Goal: Task Accomplishment & Management: Use online tool/utility

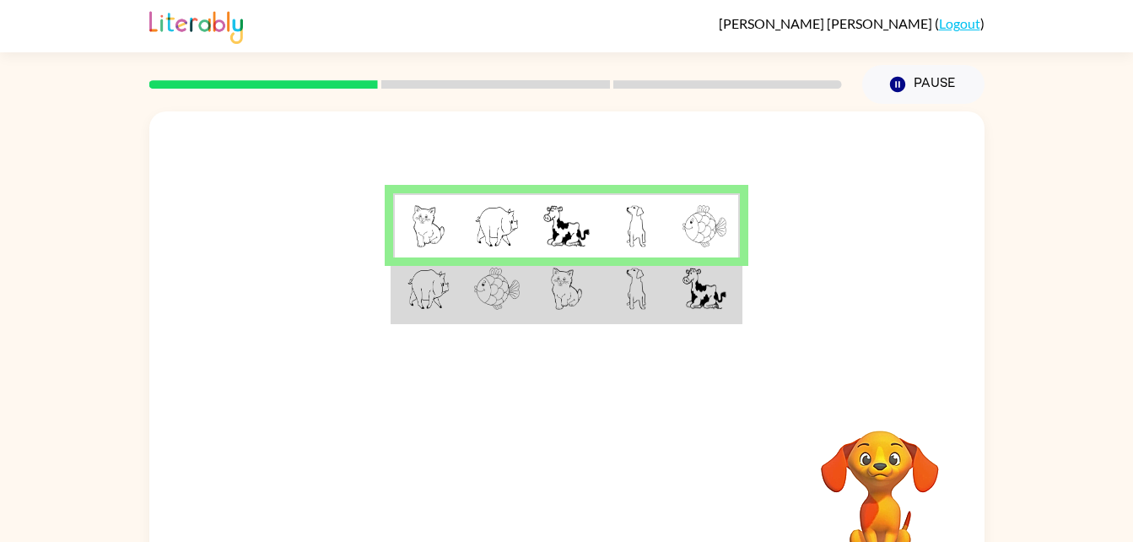
click at [532, 290] on td at bounding box center [566, 289] width 69 height 65
drag, startPoint x: 532, startPoint y: 290, endPoint x: 453, endPoint y: 280, distance: 79.1
click at [453, 280] on td at bounding box center [427, 289] width 69 height 65
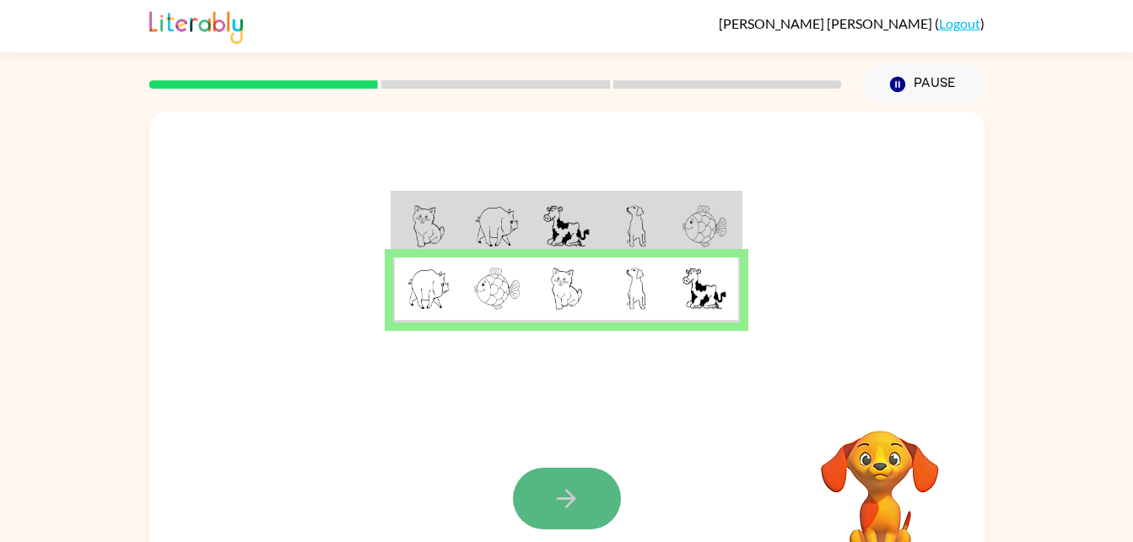
click at [564, 485] on icon "button" at bounding box center [567, 498] width 30 height 30
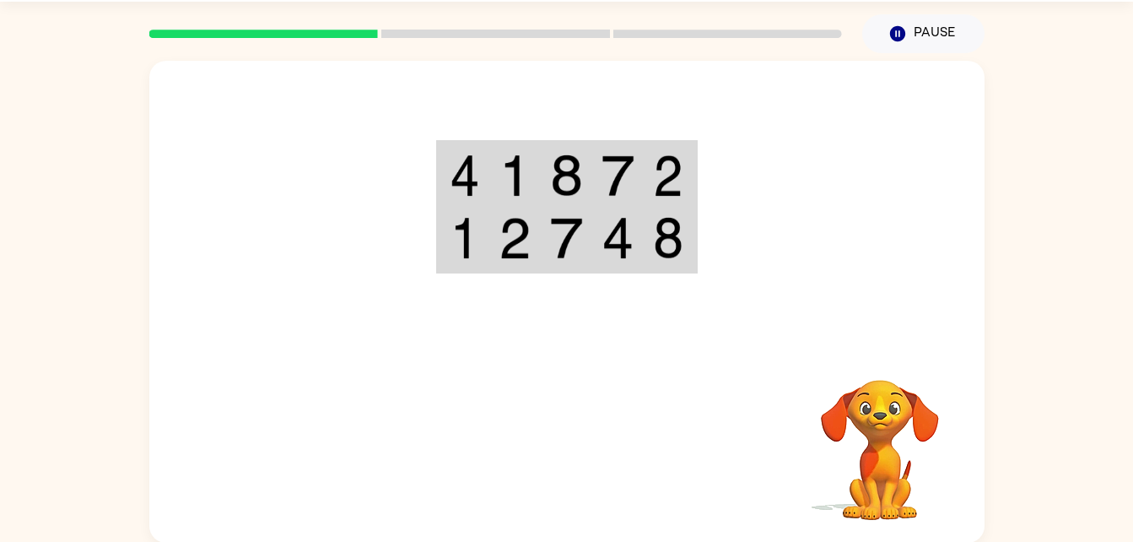
scroll to position [51, 0]
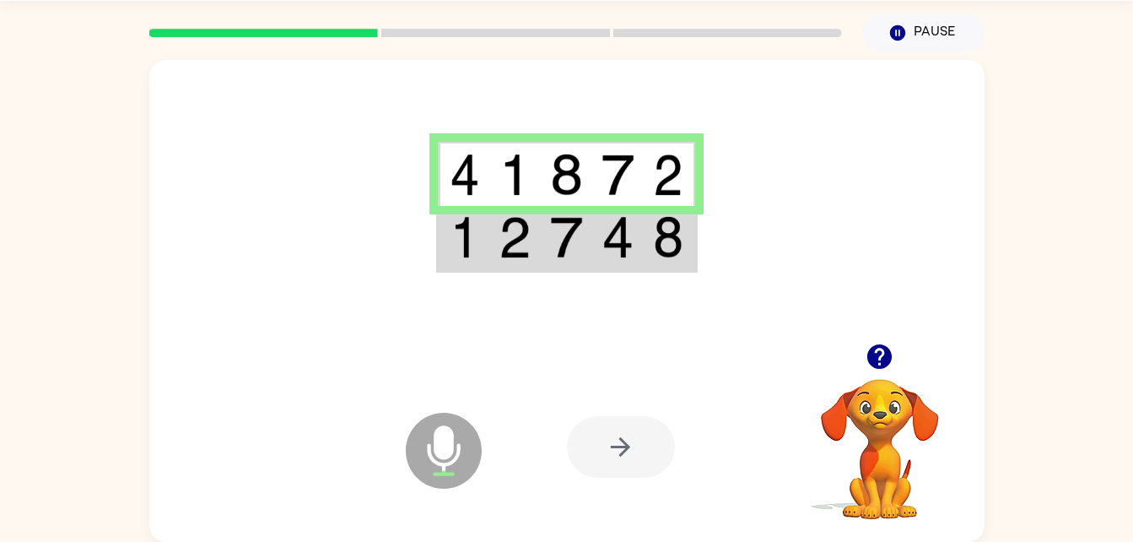
click at [628, 238] on img at bounding box center [618, 237] width 32 height 42
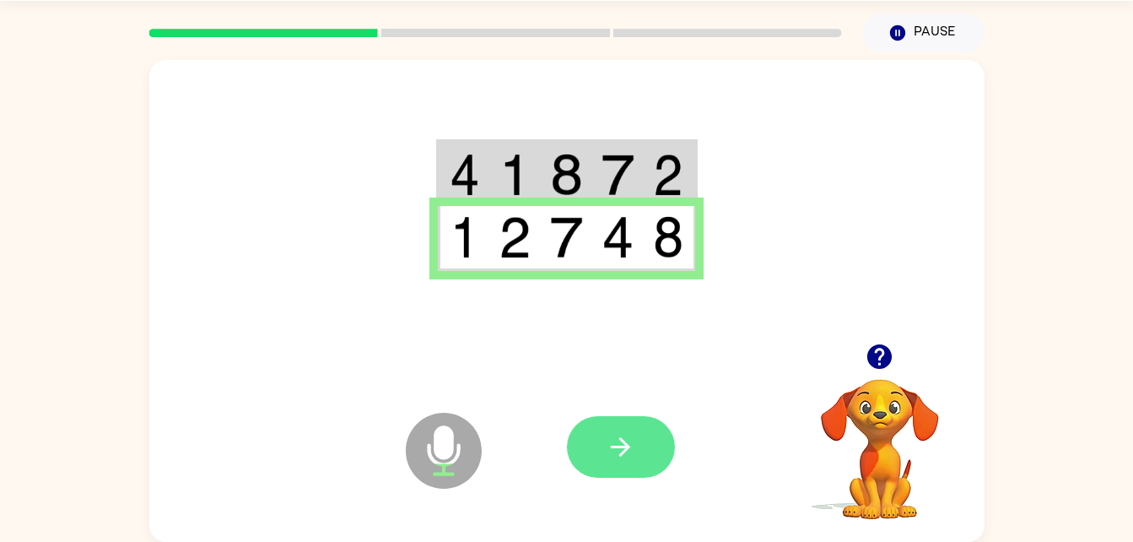
click at [640, 450] on button "button" at bounding box center [621, 447] width 108 height 62
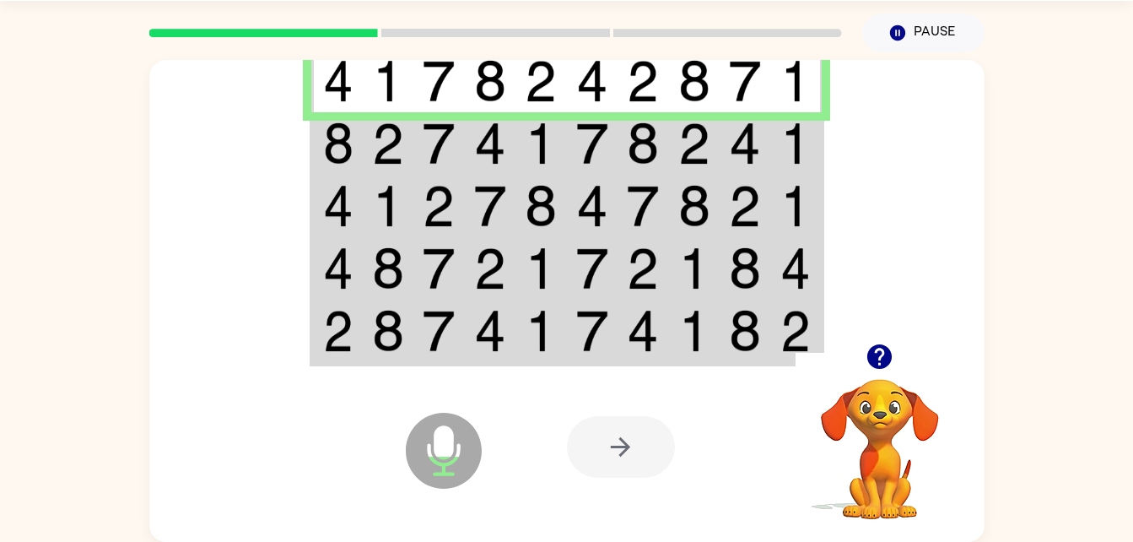
click at [401, 139] on img at bounding box center [388, 143] width 32 height 42
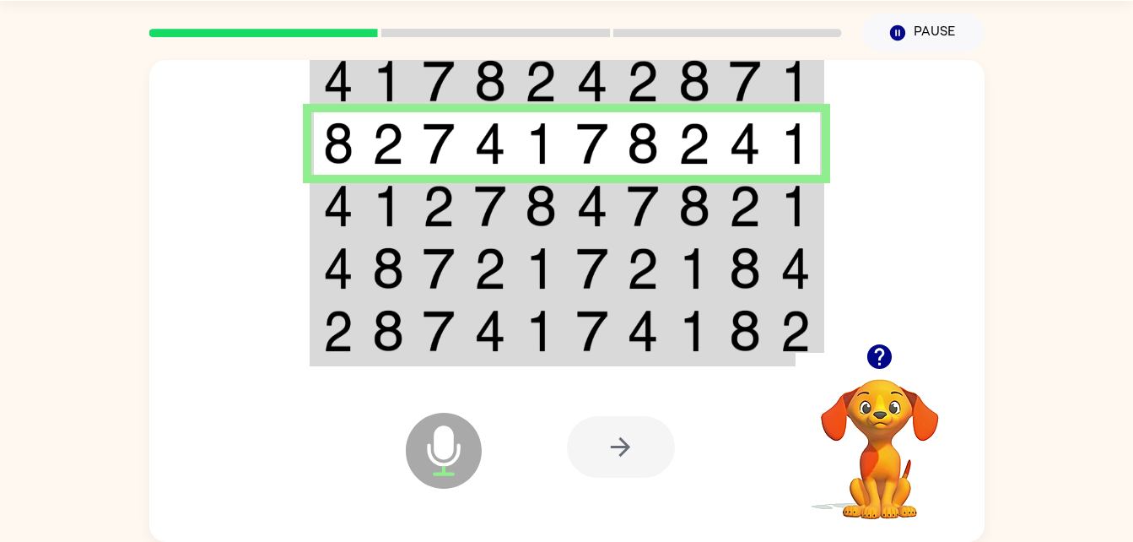
click at [353, 208] on img at bounding box center [338, 206] width 30 height 42
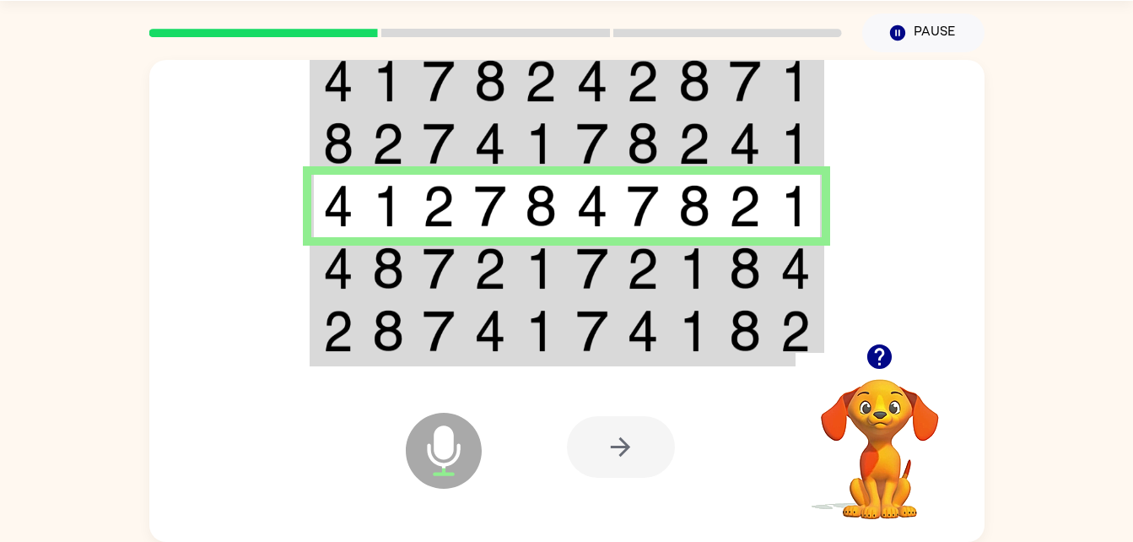
click at [359, 269] on td at bounding box center [336, 268] width 51 height 62
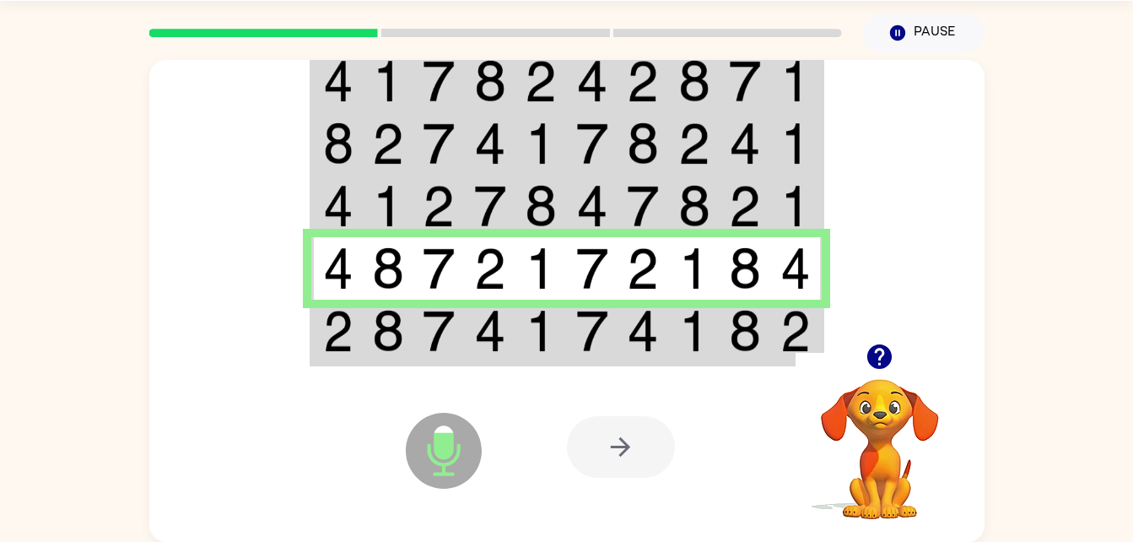
click at [407, 346] on td at bounding box center [388, 332] width 51 height 65
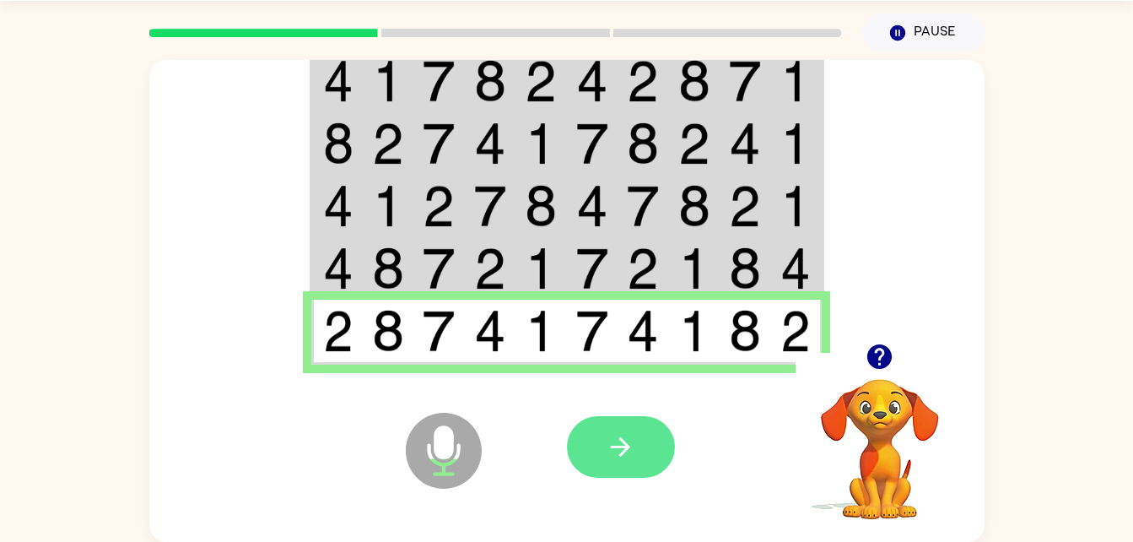
click at [591, 444] on button "button" at bounding box center [621, 447] width 108 height 62
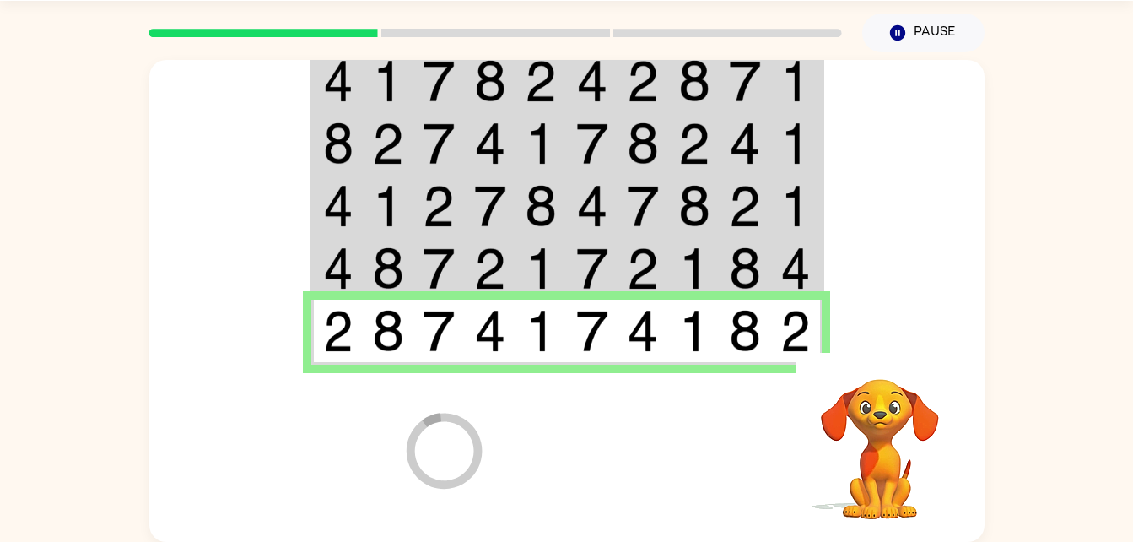
click at [905, 423] on video "Your browser must support playing .mp4 files to use Literably. Please try using…" at bounding box center [880, 437] width 169 height 169
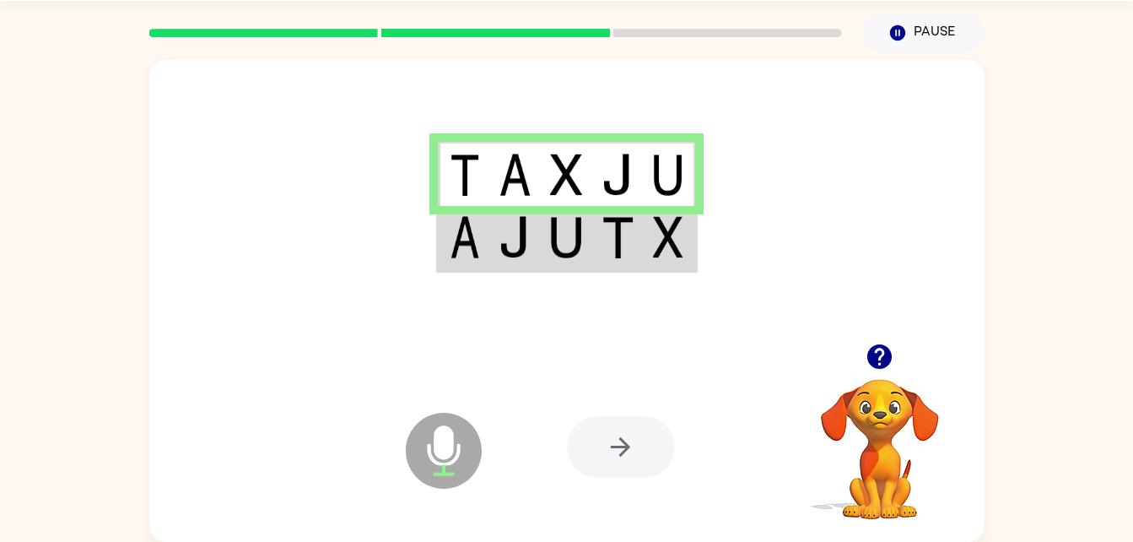
click at [694, 252] on td at bounding box center [669, 238] width 51 height 65
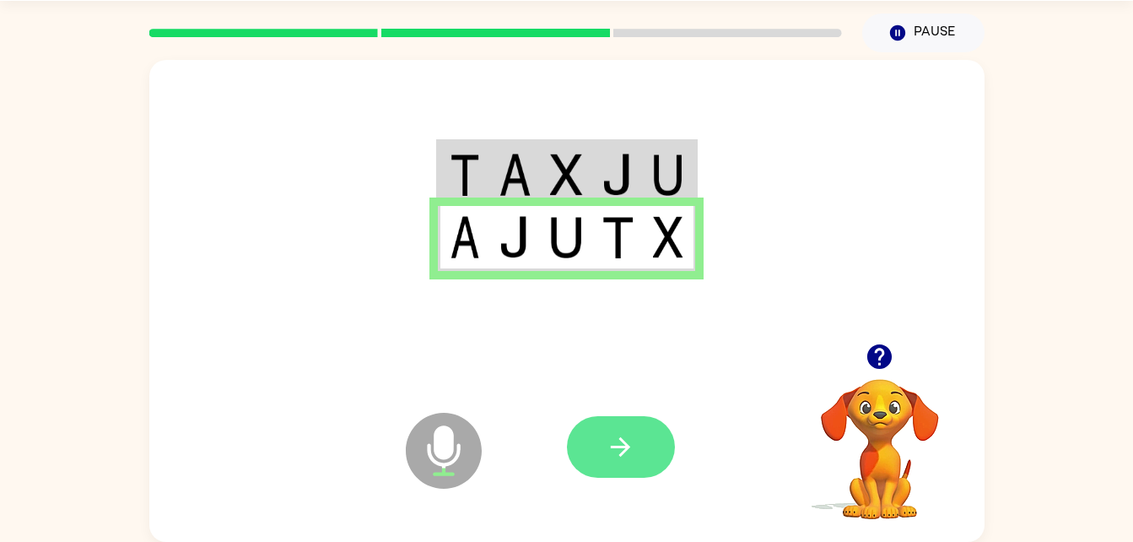
click at [627, 456] on icon "button" at bounding box center [621, 447] width 30 height 30
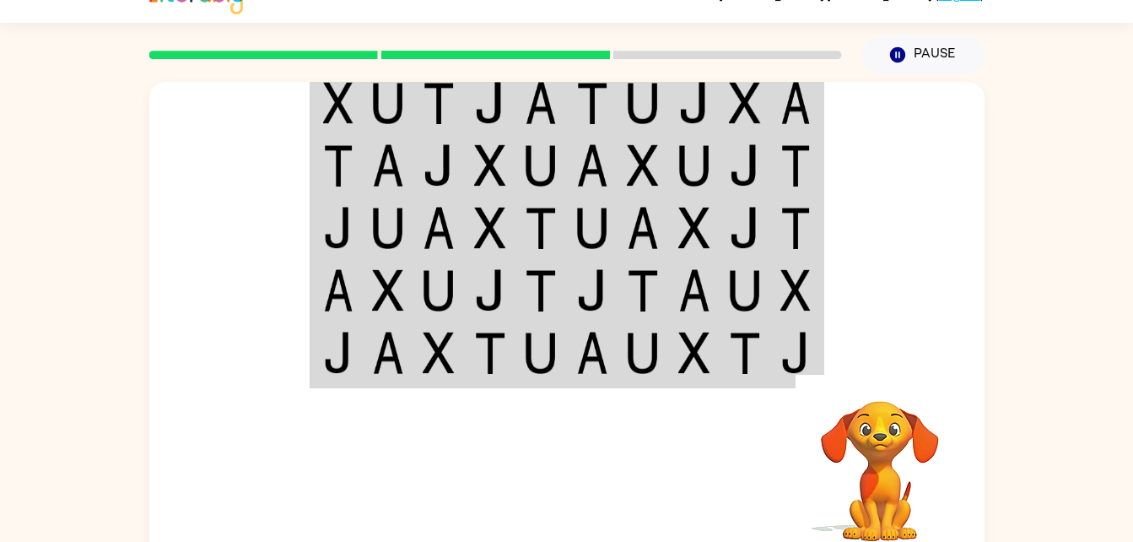
scroll to position [0, 0]
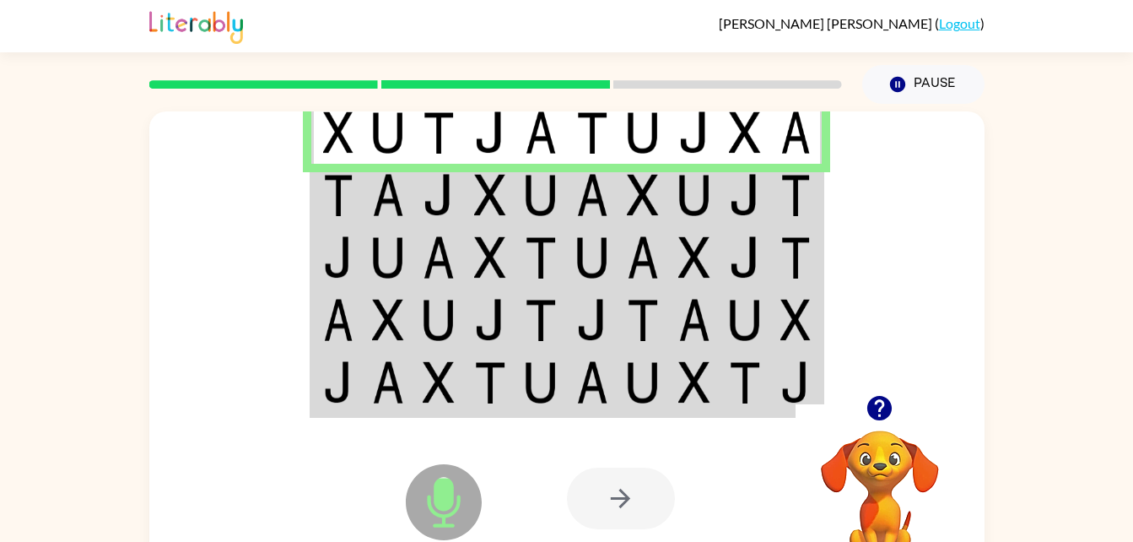
click at [370, 205] on td at bounding box center [388, 195] width 51 height 62
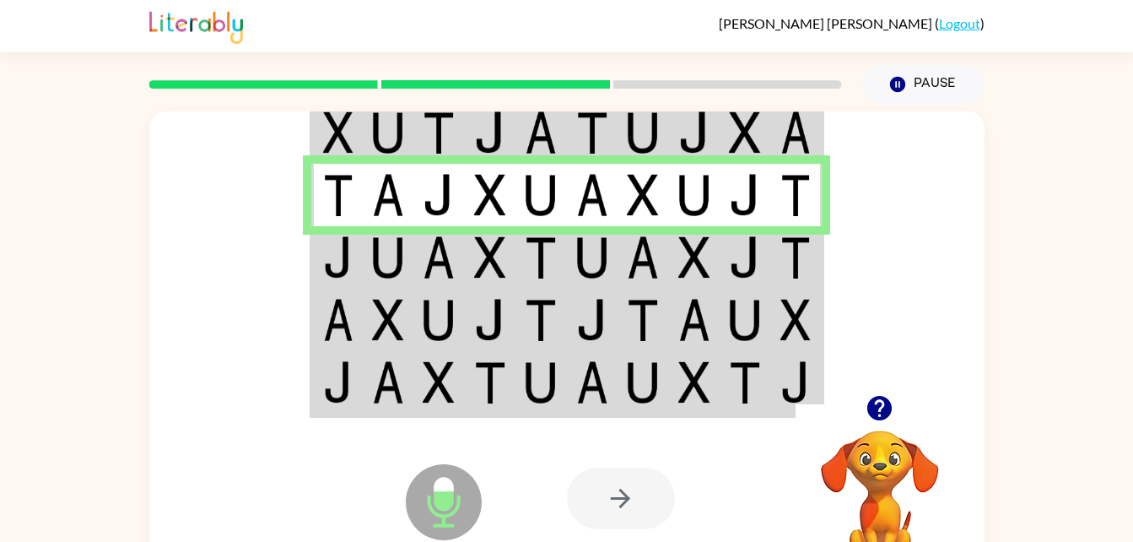
click at [333, 273] on img at bounding box center [338, 257] width 30 height 42
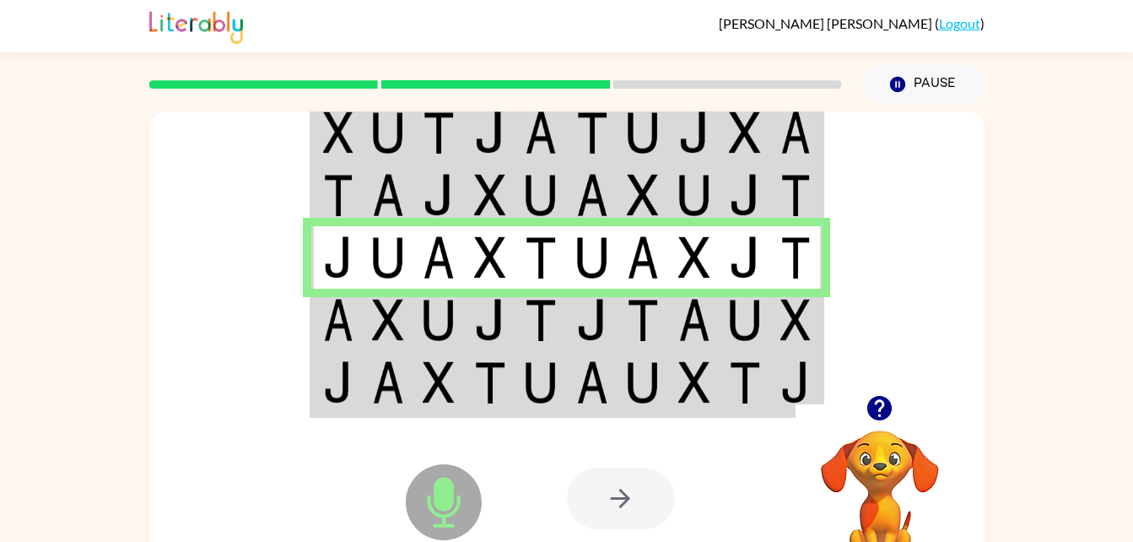
click at [426, 305] on img at bounding box center [439, 320] width 32 height 42
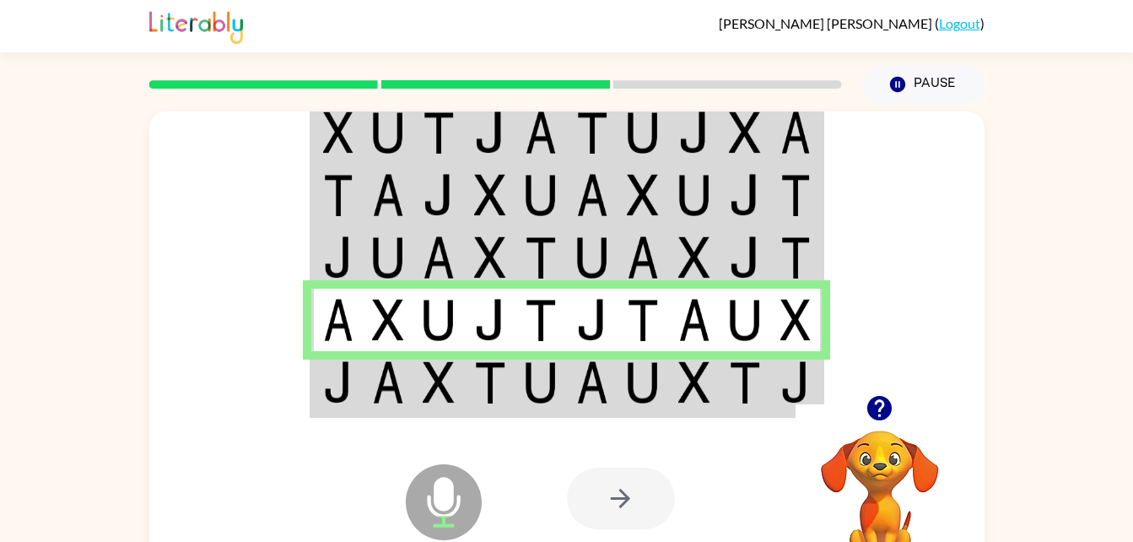
click at [553, 392] on img at bounding box center [541, 382] width 32 height 42
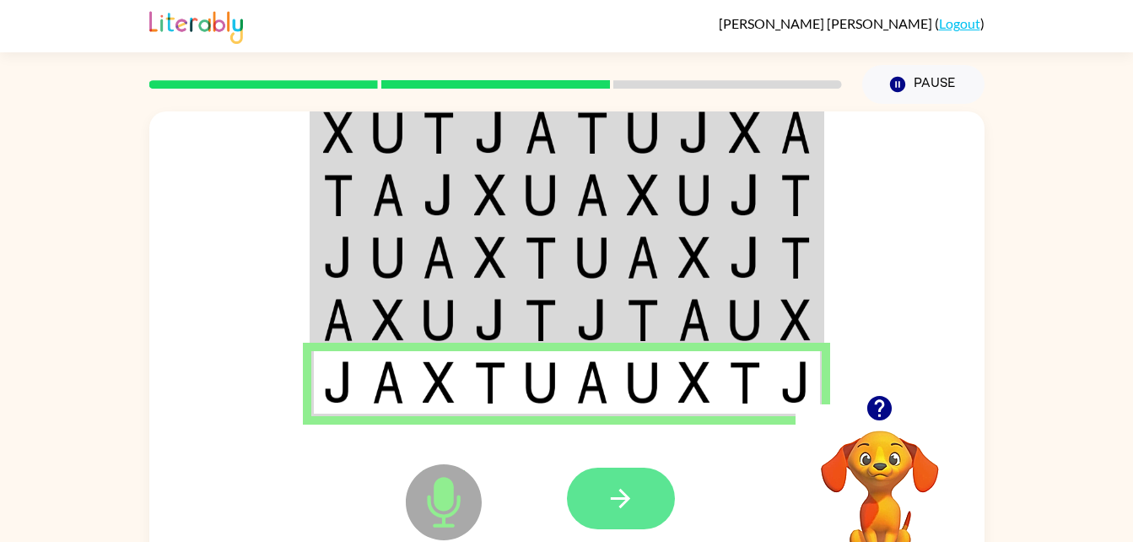
click at [606, 489] on icon "button" at bounding box center [621, 498] width 30 height 30
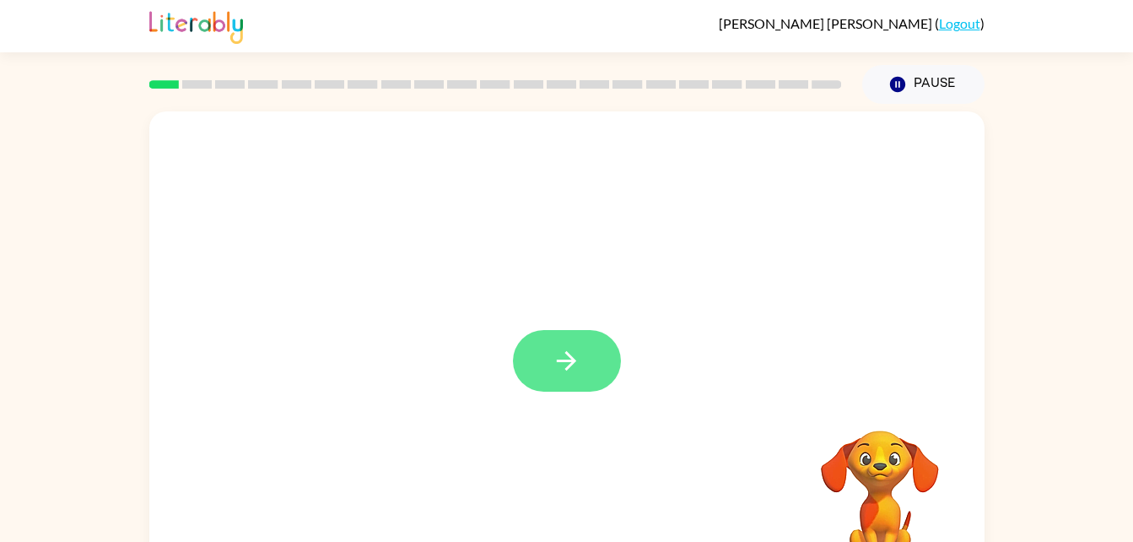
click at [525, 377] on button "button" at bounding box center [567, 361] width 108 height 62
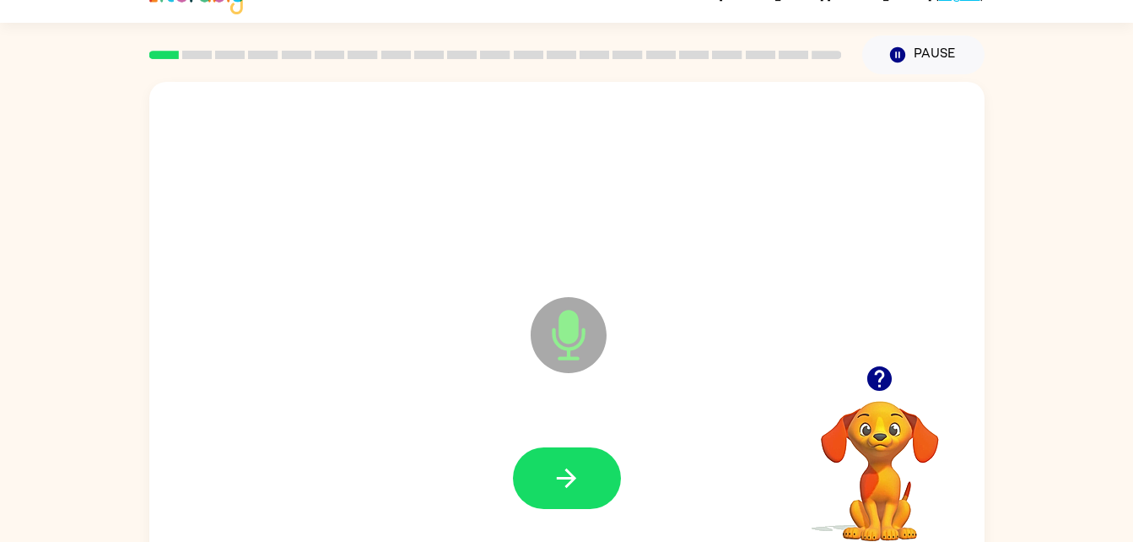
scroll to position [51, 0]
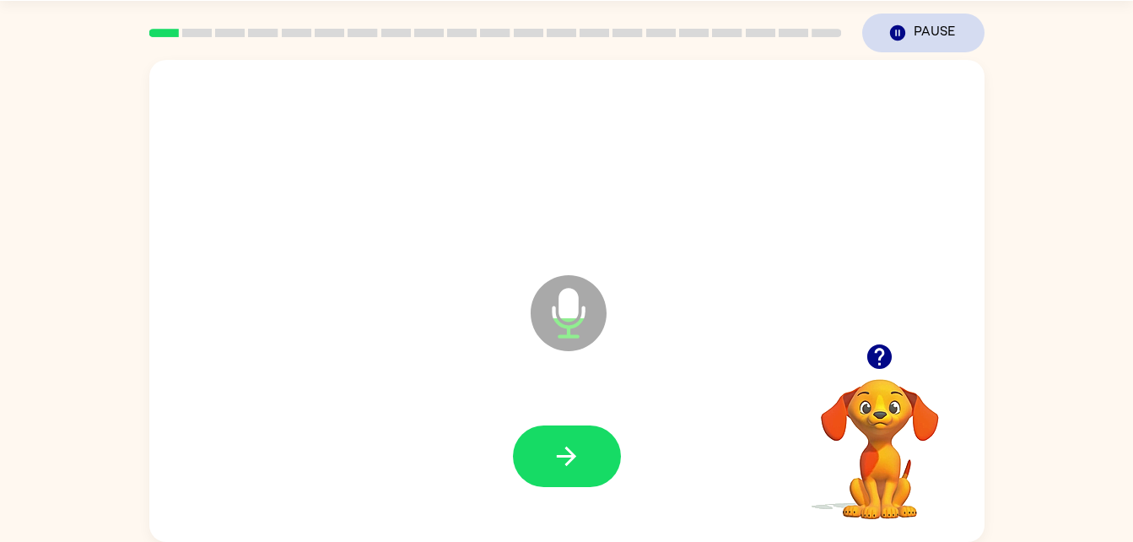
click at [909, 35] on button "Pause Pause" at bounding box center [923, 32] width 122 height 39
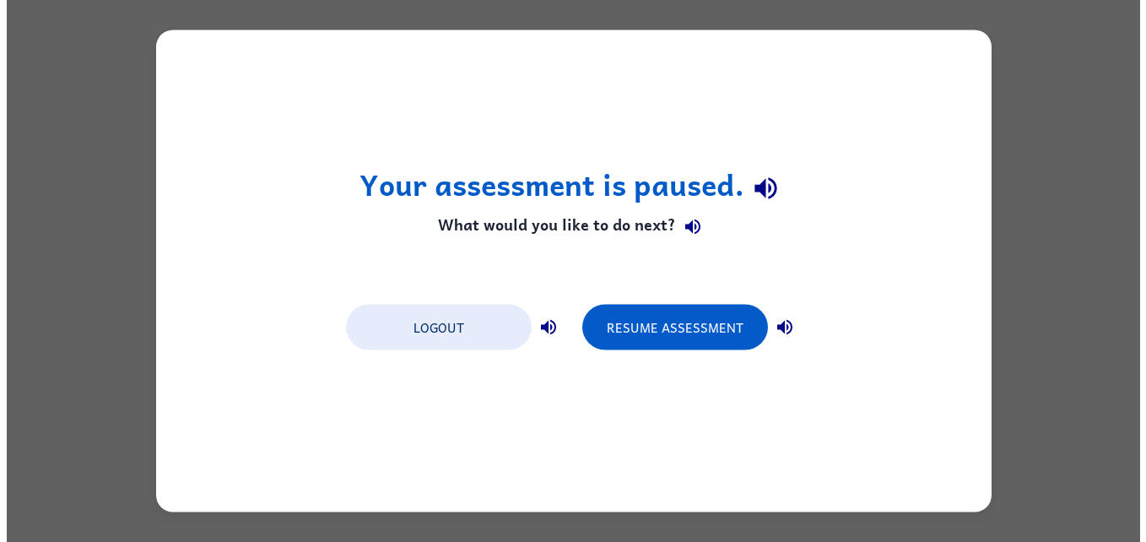
scroll to position [0, 0]
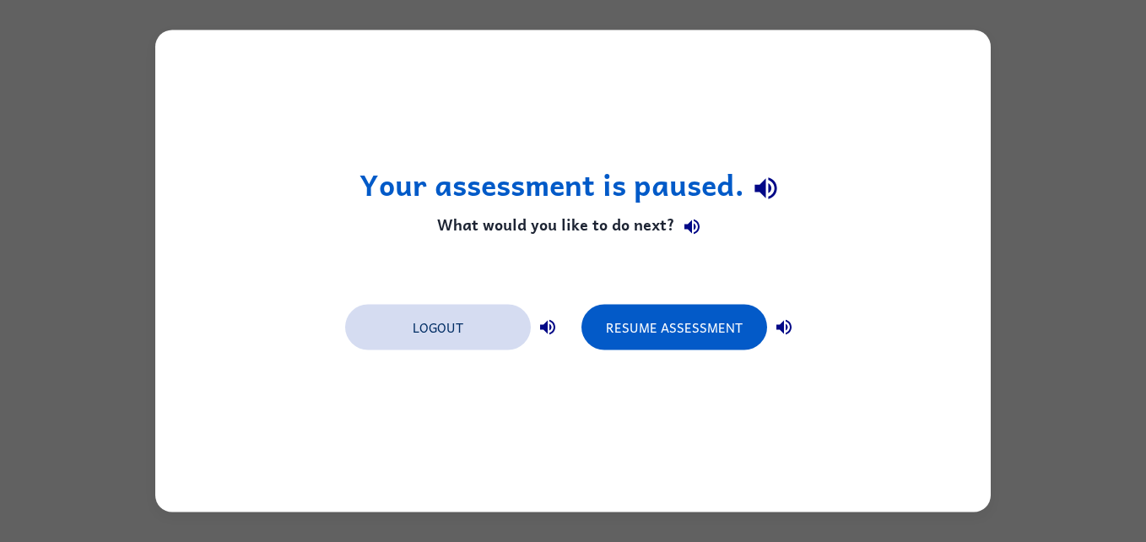
click at [478, 328] on button "Logout" at bounding box center [438, 328] width 186 height 46
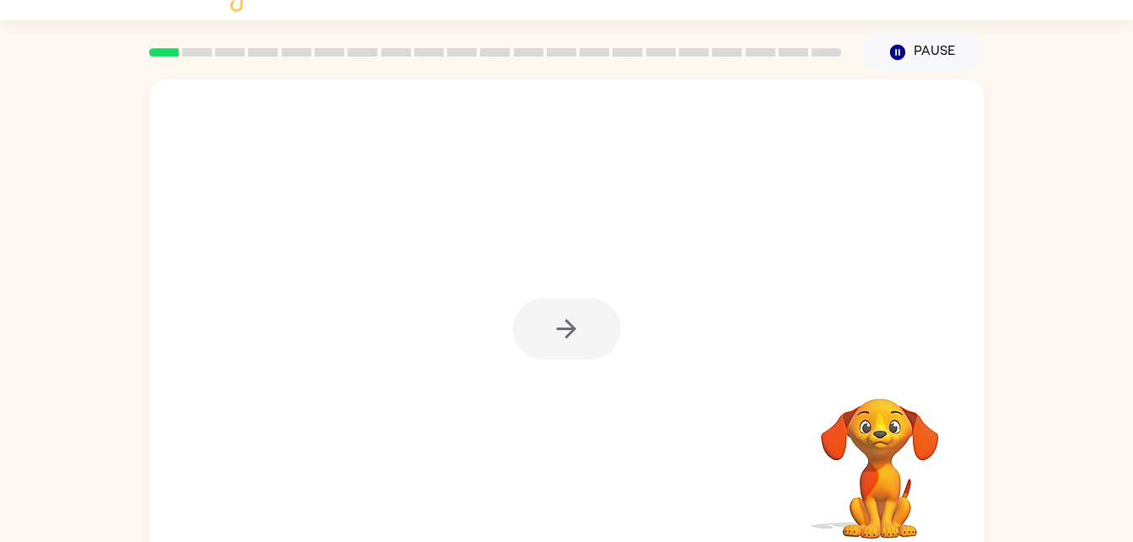
scroll to position [51, 0]
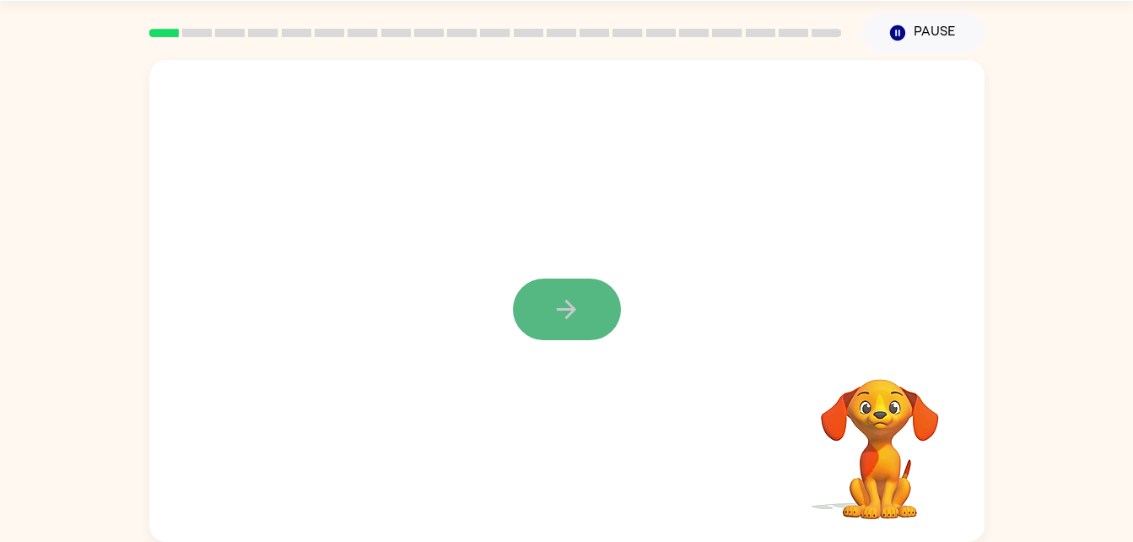
click at [593, 316] on button "button" at bounding box center [567, 309] width 108 height 62
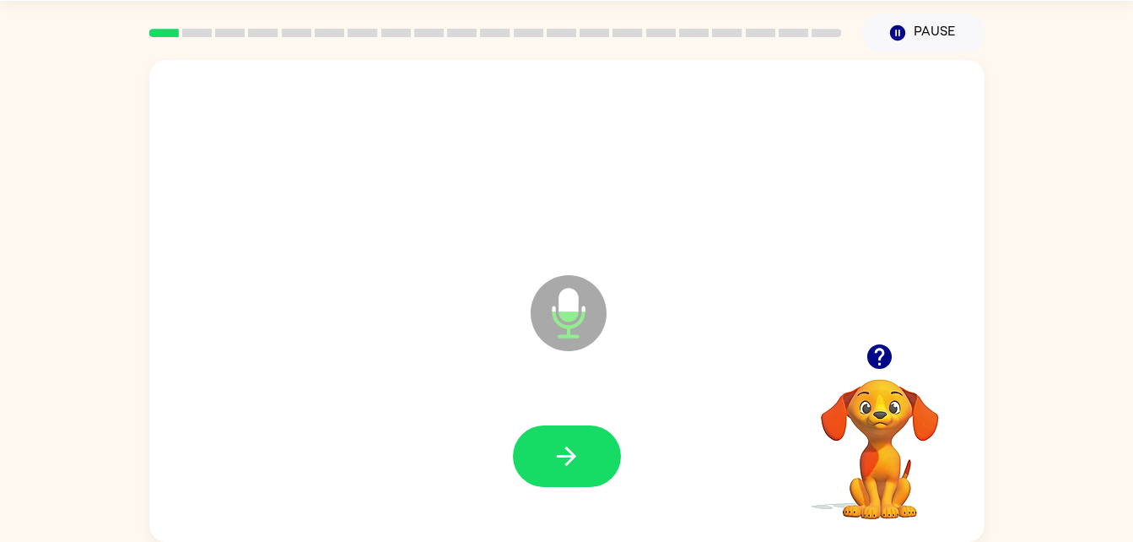
click at [905, 259] on div "Microphone The Microphone is here when it is your turn to talk" at bounding box center [566, 301] width 835 height 482
click at [586, 456] on button "button" at bounding box center [567, 456] width 108 height 62
click at [560, 440] on button "button" at bounding box center [567, 456] width 108 height 62
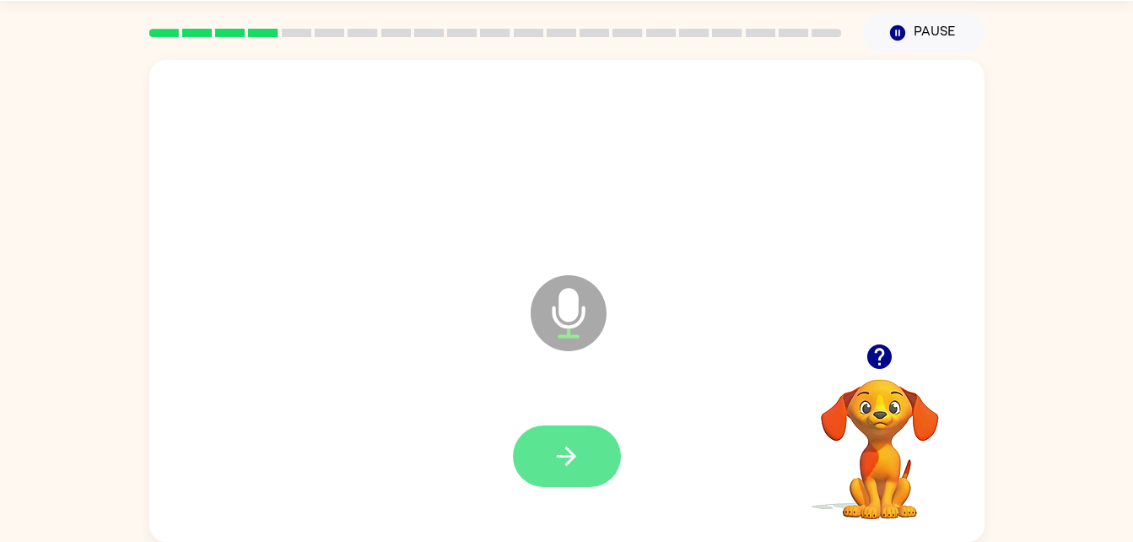
click at [577, 453] on icon "button" at bounding box center [567, 456] width 30 height 30
click at [584, 440] on button "button" at bounding box center [567, 456] width 108 height 62
click at [590, 468] on button "button" at bounding box center [567, 456] width 108 height 62
click at [556, 486] on button "button" at bounding box center [567, 456] width 108 height 62
click at [579, 456] on icon "button" at bounding box center [567, 456] width 30 height 30
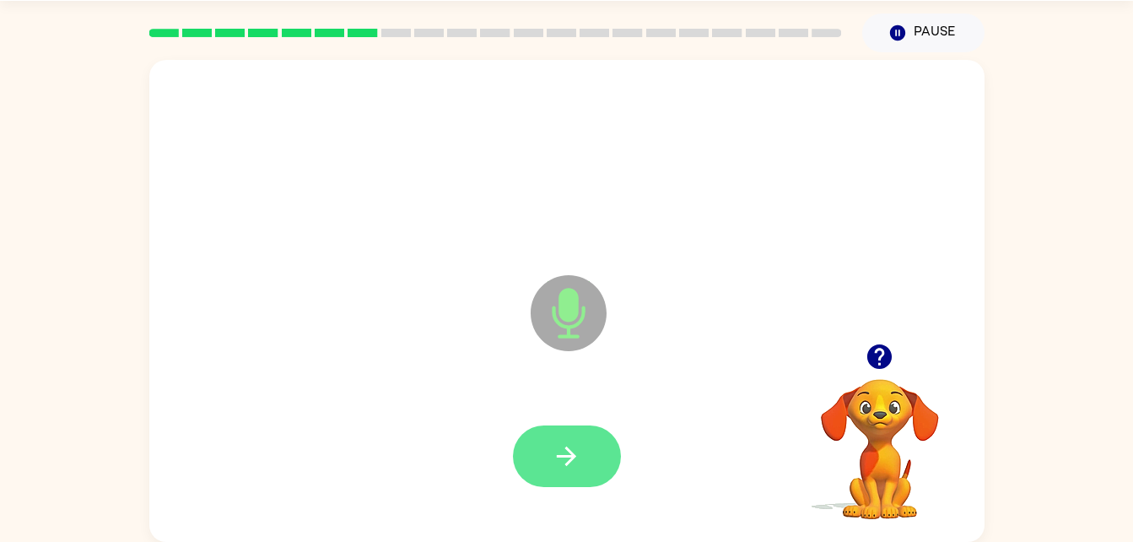
click at [585, 464] on button "button" at bounding box center [567, 456] width 108 height 62
click at [592, 466] on button "button" at bounding box center [567, 456] width 108 height 62
click at [555, 456] on icon "button" at bounding box center [567, 456] width 30 height 30
click at [584, 477] on button "button" at bounding box center [567, 456] width 108 height 62
click at [562, 475] on button "button" at bounding box center [567, 456] width 108 height 62
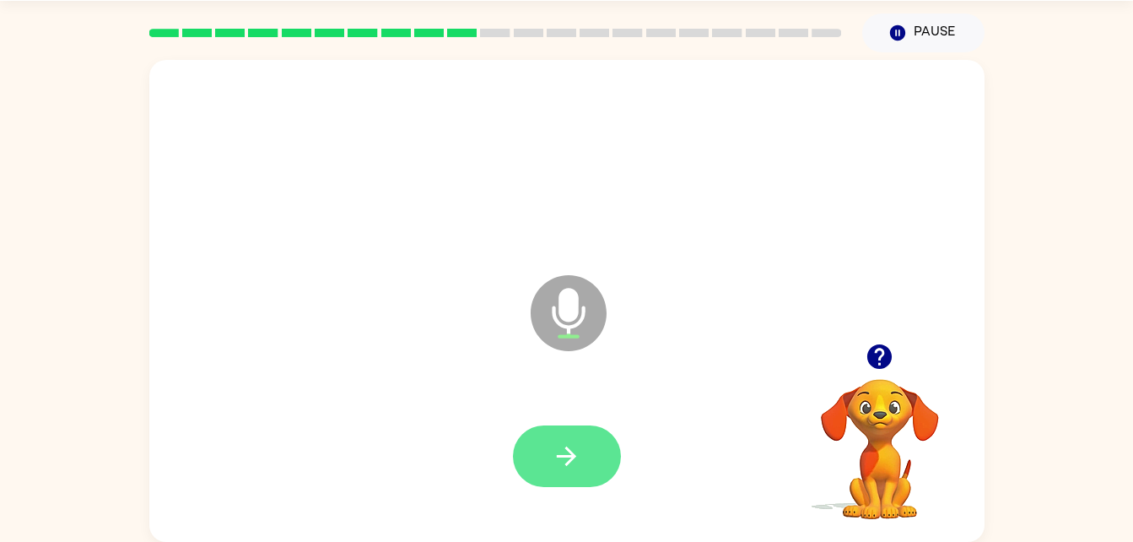
click at [596, 458] on button "button" at bounding box center [567, 456] width 108 height 62
click at [587, 463] on button "button" at bounding box center [567, 456] width 108 height 62
click at [611, 468] on button "button" at bounding box center [567, 456] width 108 height 62
click at [567, 461] on icon "button" at bounding box center [567, 456] width 30 height 30
click at [577, 471] on button "button" at bounding box center [567, 456] width 108 height 62
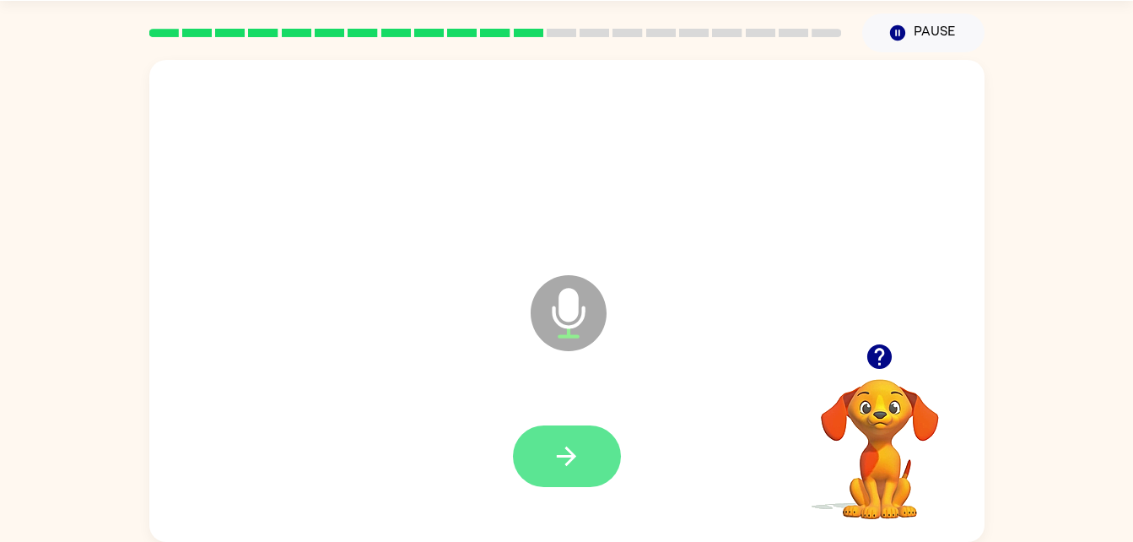
click at [601, 452] on button "button" at bounding box center [567, 456] width 108 height 62
click at [576, 445] on icon "button" at bounding box center [567, 456] width 30 height 30
click at [622, 500] on div at bounding box center [567, 456] width 802 height 138
click at [601, 483] on button "button" at bounding box center [567, 456] width 108 height 62
click at [602, 442] on button "button" at bounding box center [567, 456] width 108 height 62
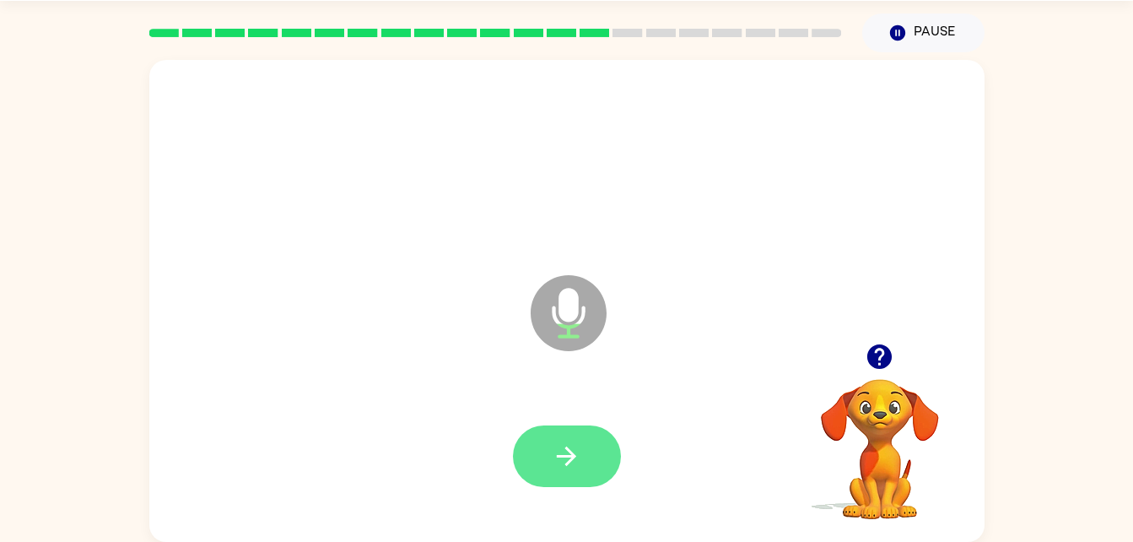
click at [586, 438] on button "button" at bounding box center [567, 456] width 108 height 62
click at [526, 460] on button "button" at bounding box center [567, 456] width 108 height 62
click at [593, 457] on button "button" at bounding box center [567, 456] width 108 height 62
click at [602, 440] on button "button" at bounding box center [567, 456] width 108 height 62
click at [557, 446] on icon "button" at bounding box center [567, 456] width 30 height 30
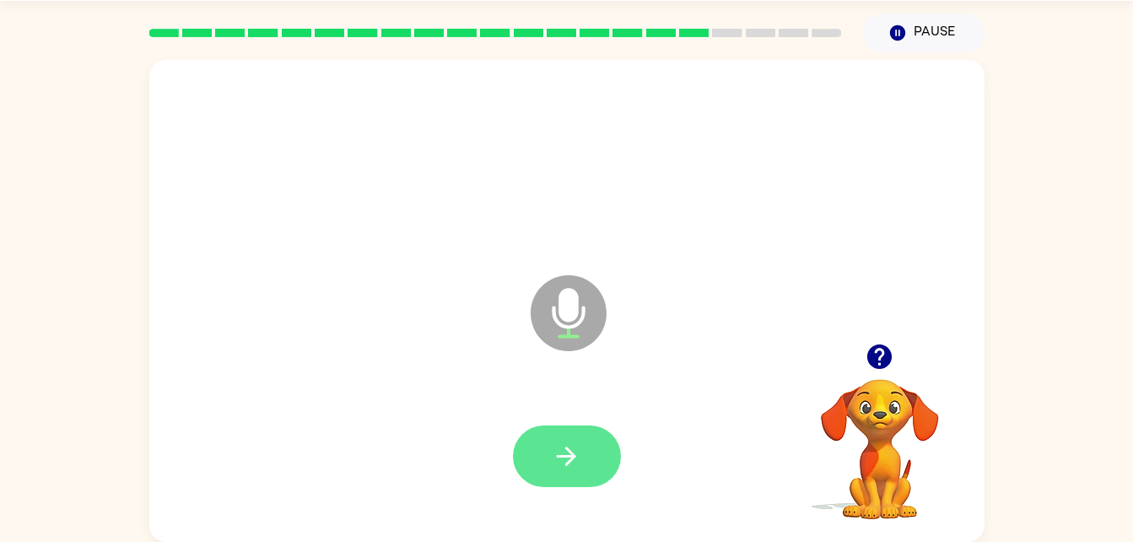
click at [548, 481] on button "button" at bounding box center [567, 456] width 108 height 62
click at [562, 467] on icon "button" at bounding box center [567, 456] width 30 height 30
click at [580, 436] on button "button" at bounding box center [567, 456] width 108 height 62
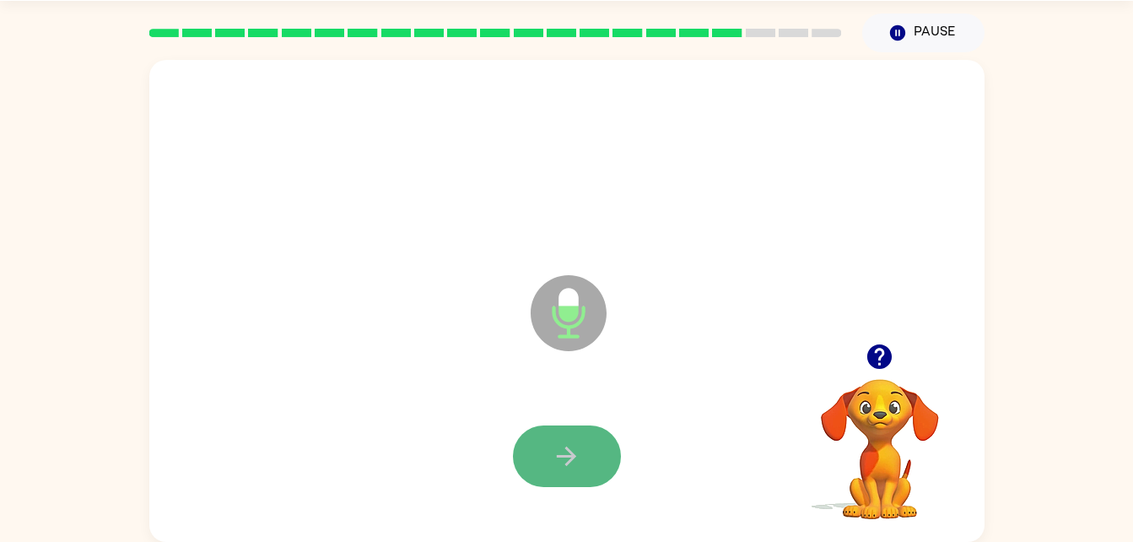
click at [554, 458] on icon "button" at bounding box center [567, 456] width 30 height 30
click at [530, 466] on button "button" at bounding box center [567, 456] width 108 height 62
click at [545, 449] on button "button" at bounding box center [567, 456] width 108 height 62
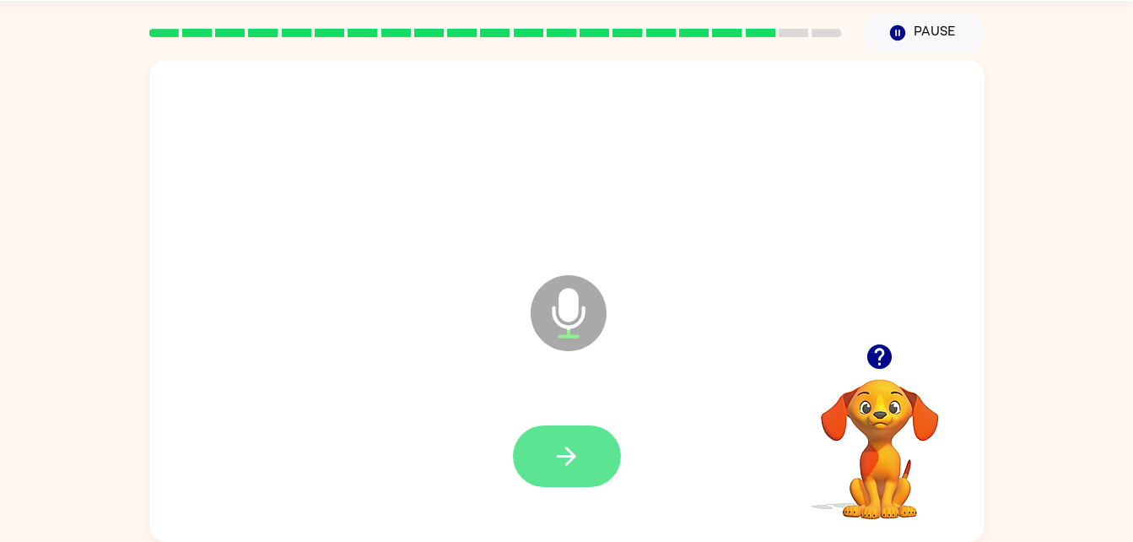
click at [565, 468] on icon "button" at bounding box center [567, 456] width 30 height 30
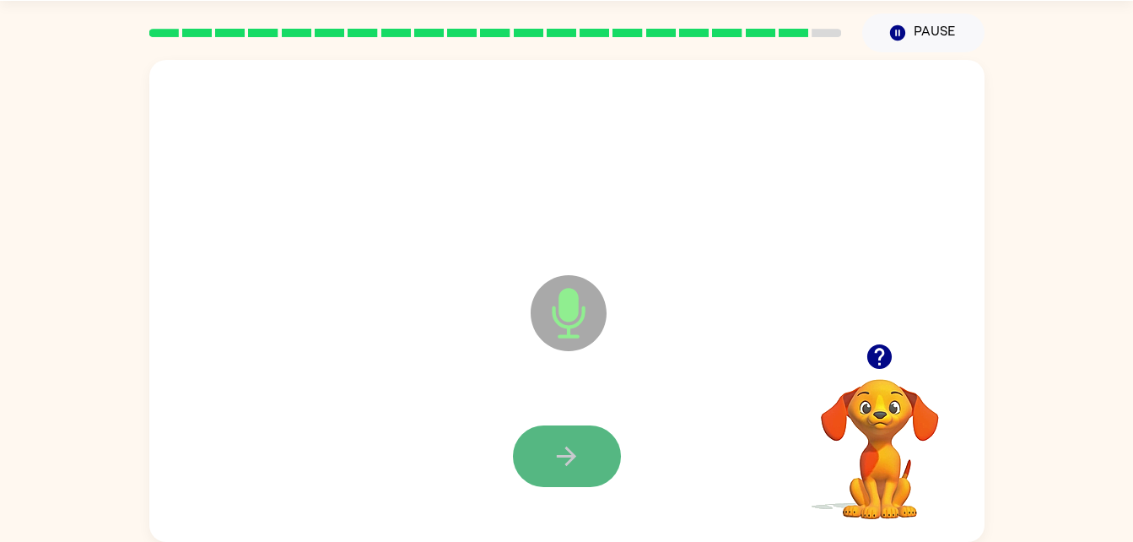
click at [562, 441] on icon "button" at bounding box center [567, 456] width 30 height 30
click at [568, 454] on icon "button" at bounding box center [567, 456] width 30 height 30
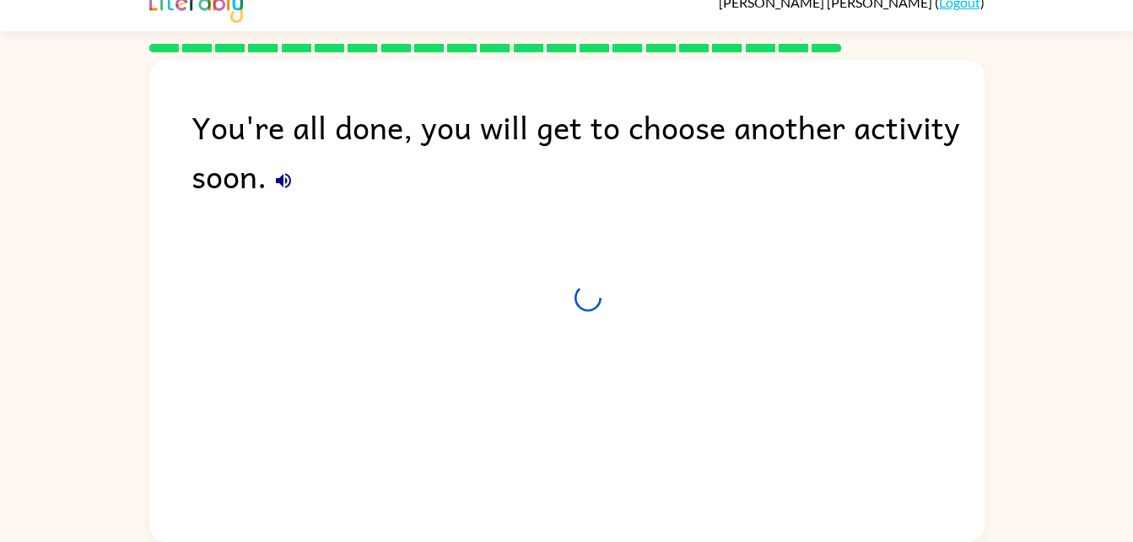
scroll to position [21, 0]
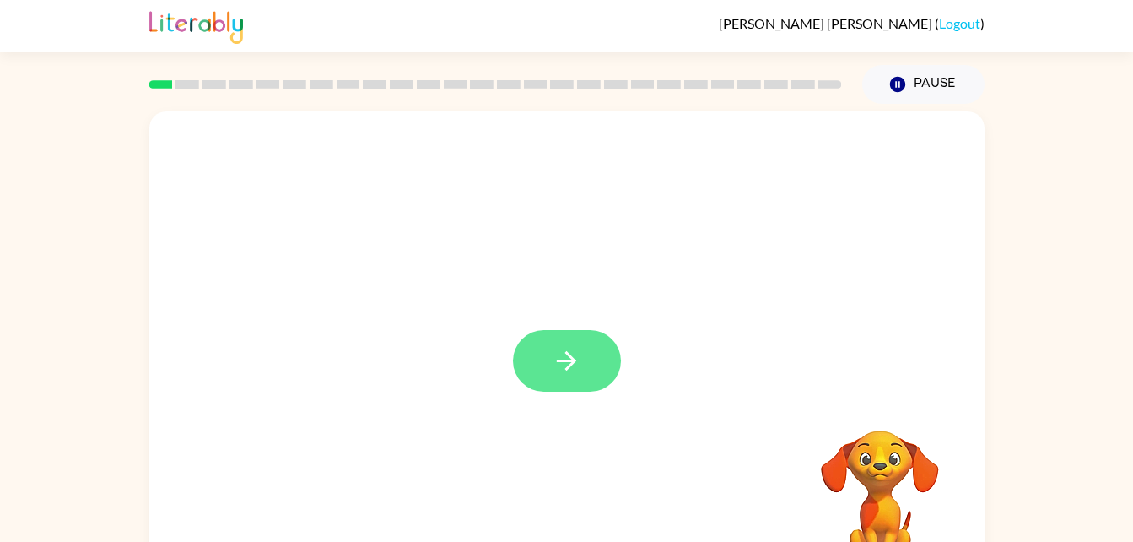
click at [580, 360] on icon "button" at bounding box center [567, 361] width 30 height 30
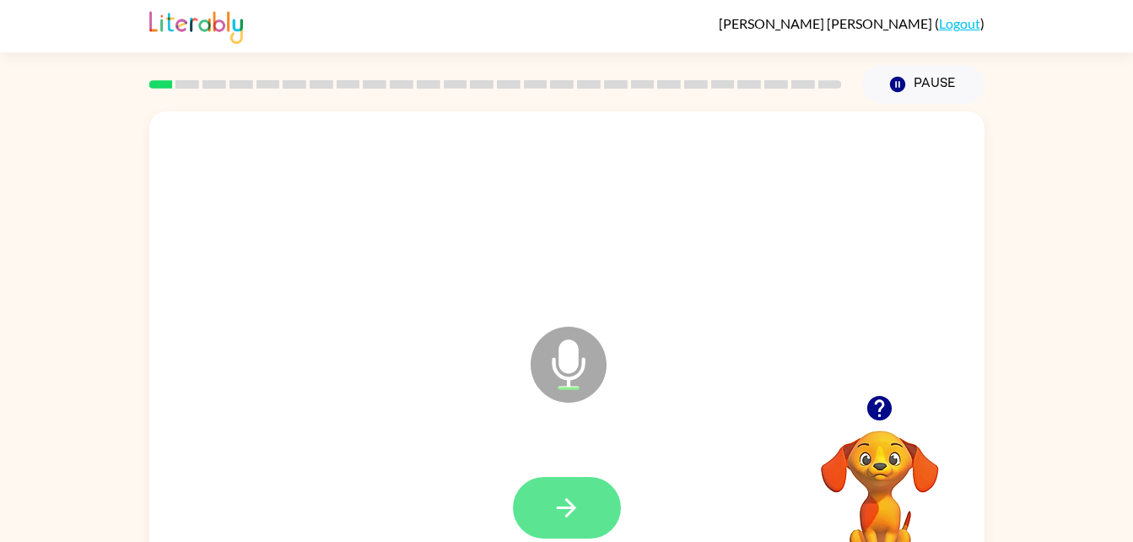
click at [568, 537] on button "button" at bounding box center [567, 508] width 108 height 62
click at [582, 479] on button "button" at bounding box center [567, 508] width 108 height 62
click at [596, 495] on button "button" at bounding box center [567, 508] width 108 height 62
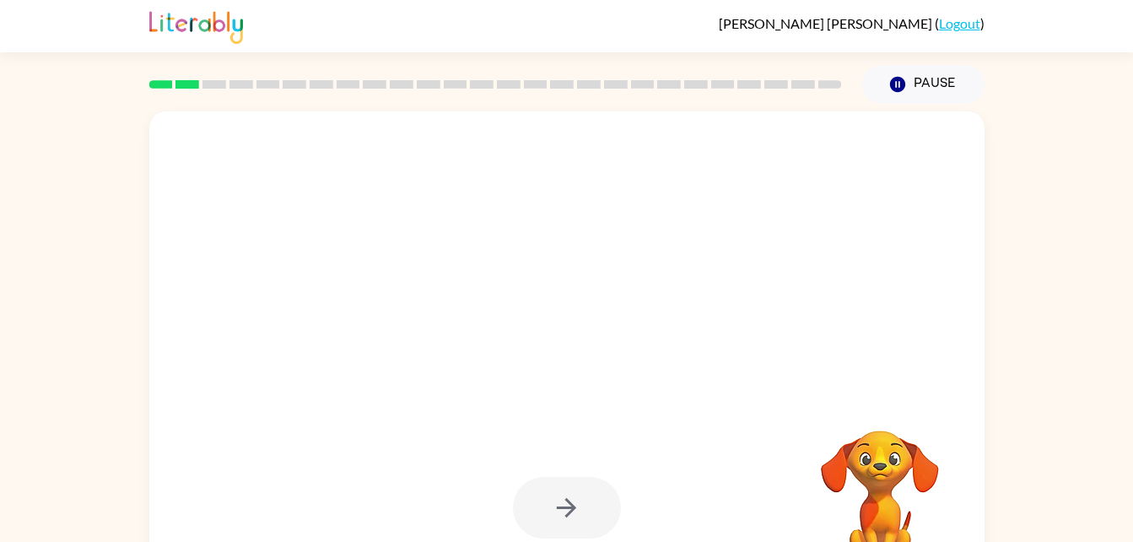
click at [639, 81] on rect at bounding box center [643, 84] width 24 height 8
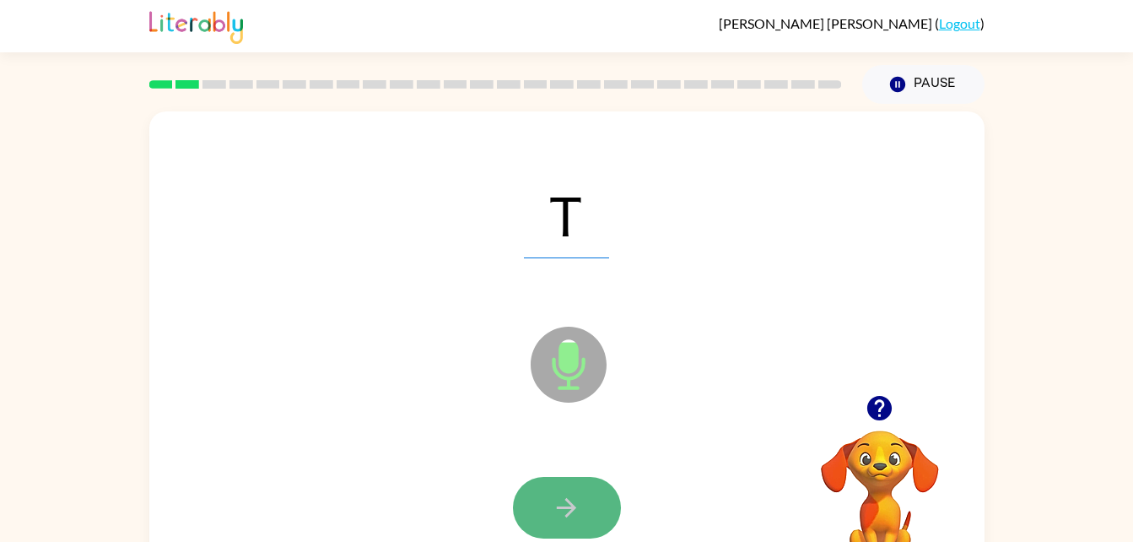
click at [559, 497] on icon "button" at bounding box center [567, 508] width 30 height 30
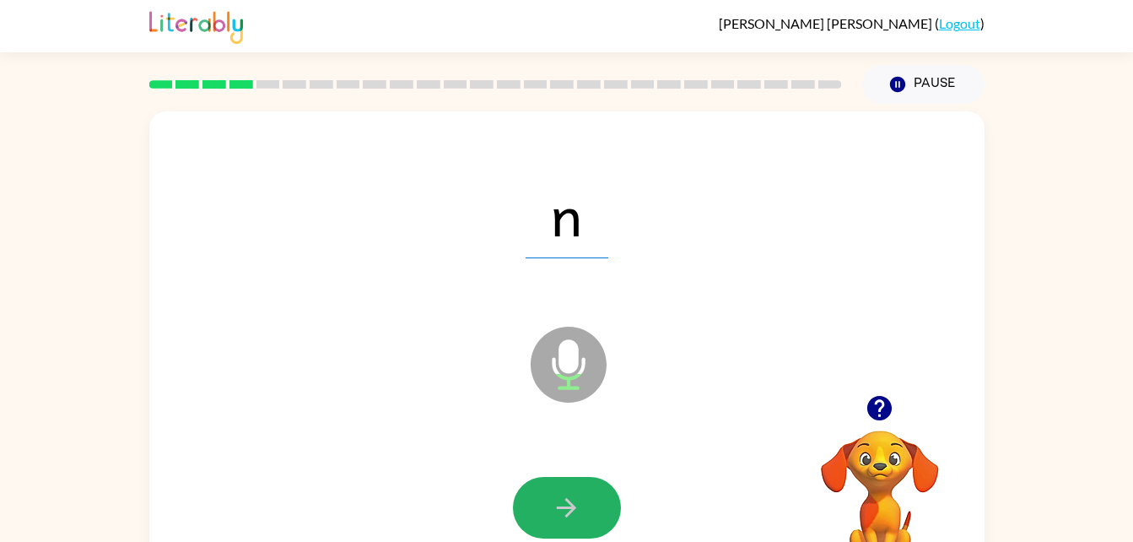
click at [559, 497] on icon "button" at bounding box center [567, 508] width 30 height 30
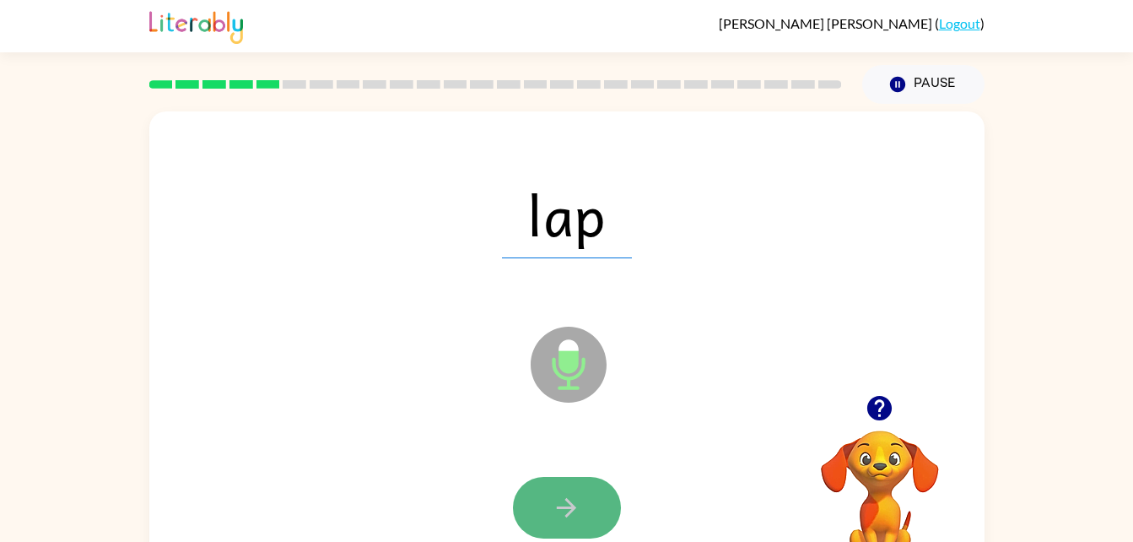
click at [575, 499] on icon "button" at bounding box center [567, 508] width 30 height 30
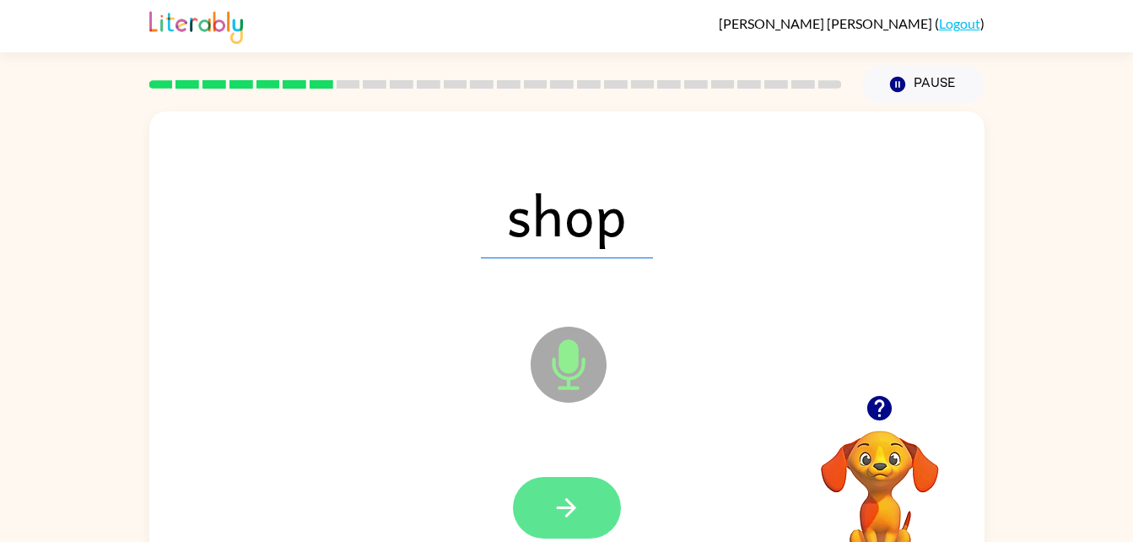
click at [584, 502] on button "button" at bounding box center [567, 508] width 108 height 62
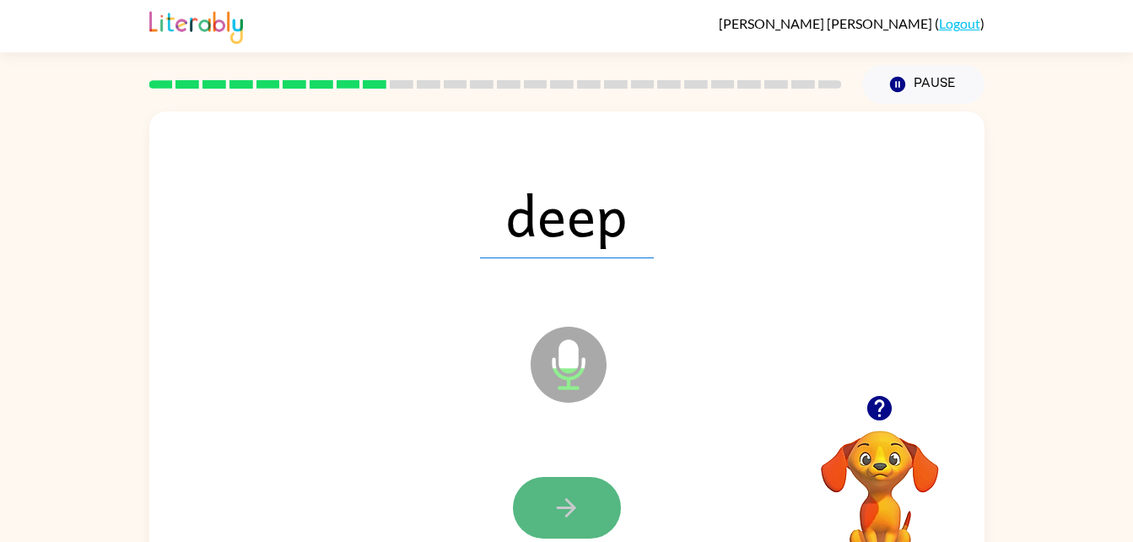
click at [564, 500] on icon "button" at bounding box center [567, 508] width 30 height 30
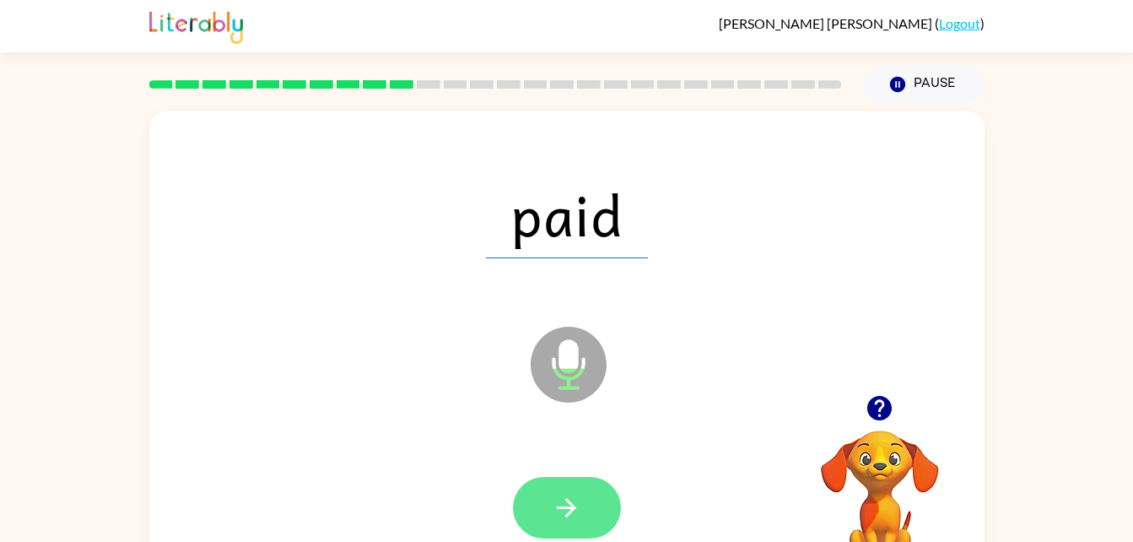
click at [553, 495] on icon "button" at bounding box center [567, 508] width 30 height 30
click at [591, 491] on button "button" at bounding box center [567, 508] width 108 height 62
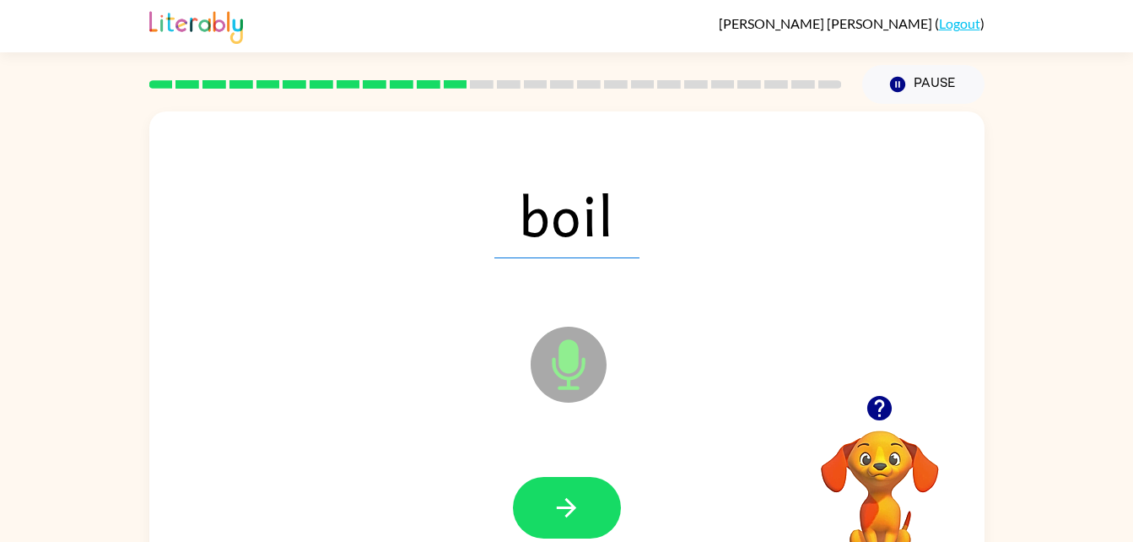
drag, startPoint x: 591, startPoint y: 491, endPoint x: 499, endPoint y: 428, distance: 111.6
click at [499, 428] on div "boil Microphone The Microphone is here when it is your turn to talk" at bounding box center [566, 352] width 835 height 482
click at [582, 503] on button "button" at bounding box center [567, 508] width 108 height 62
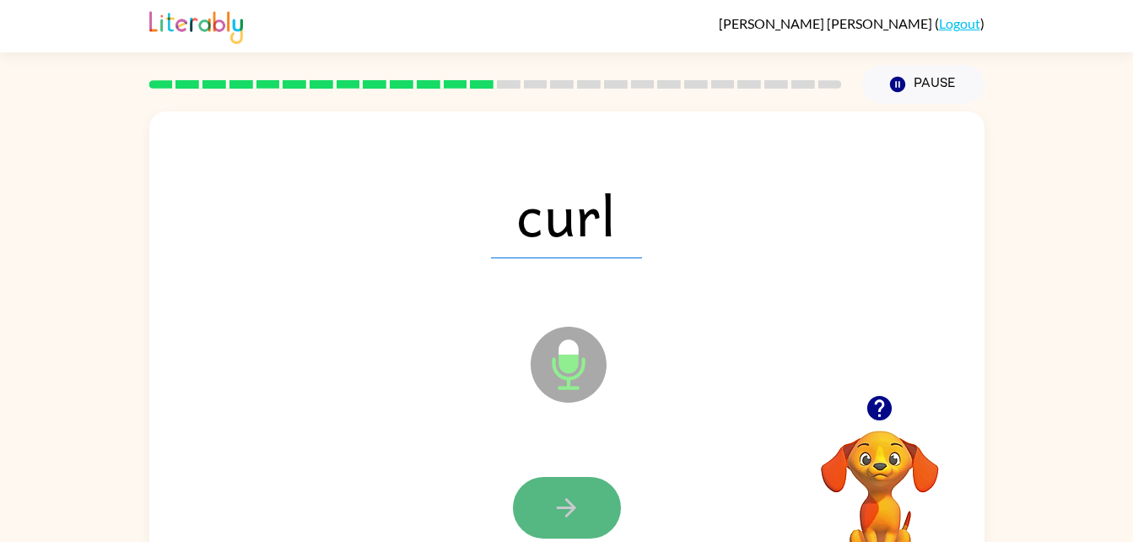
click at [564, 500] on icon "button" at bounding box center [567, 508] width 30 height 30
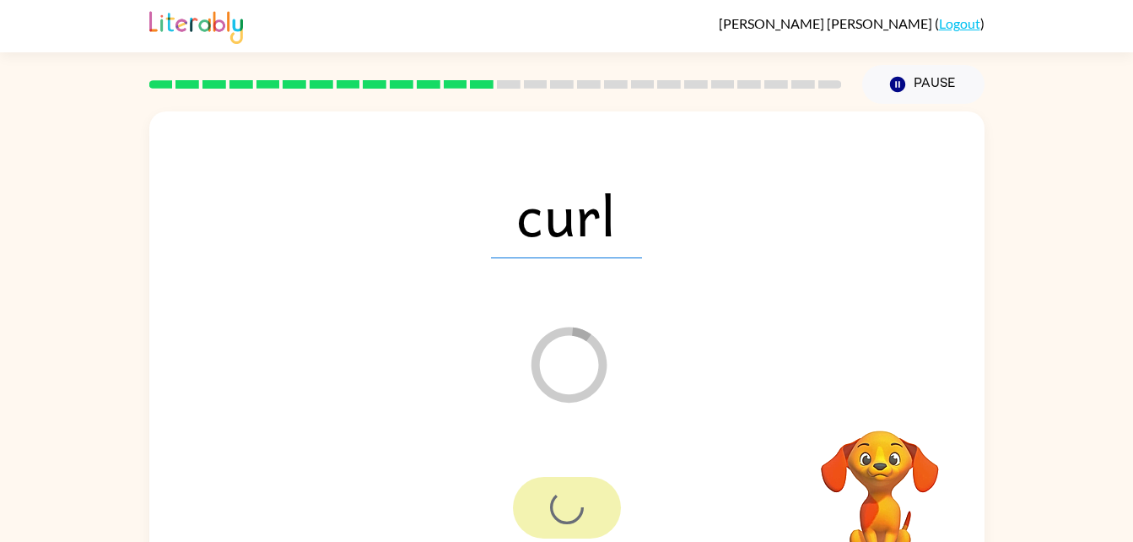
click at [580, 496] on div at bounding box center [567, 508] width 108 height 62
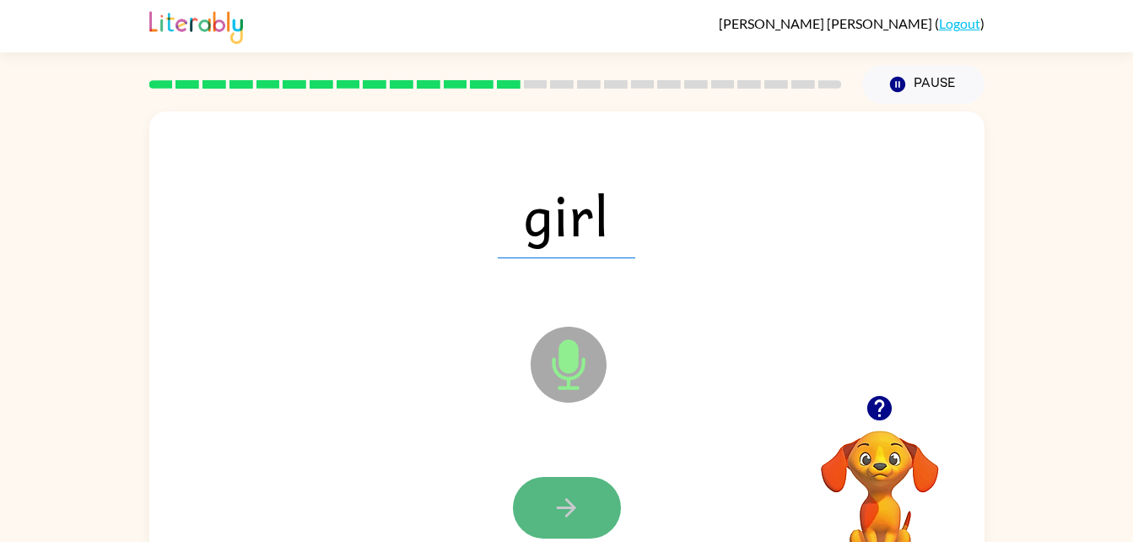
click at [592, 507] on button "button" at bounding box center [567, 508] width 108 height 62
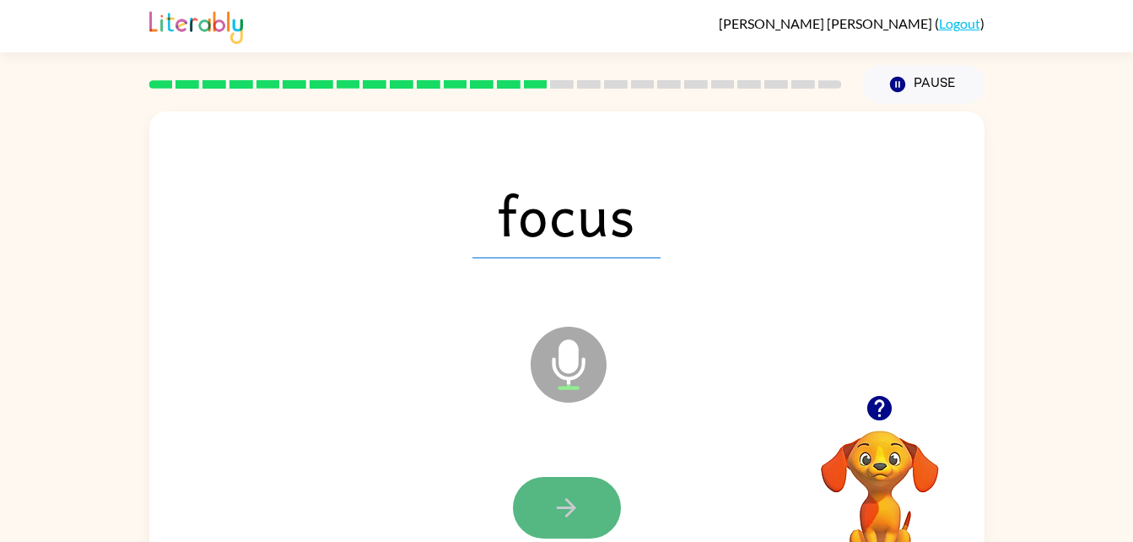
click at [582, 516] on button "button" at bounding box center [567, 508] width 108 height 62
click at [568, 509] on icon "button" at bounding box center [567, 508] width 30 height 30
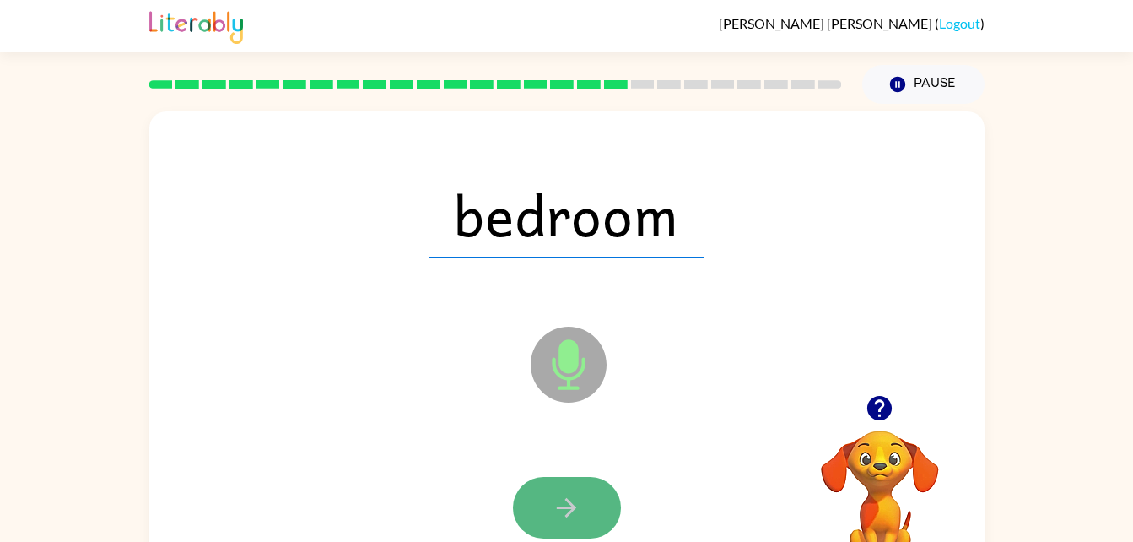
click at [602, 497] on button "button" at bounding box center [567, 508] width 108 height 62
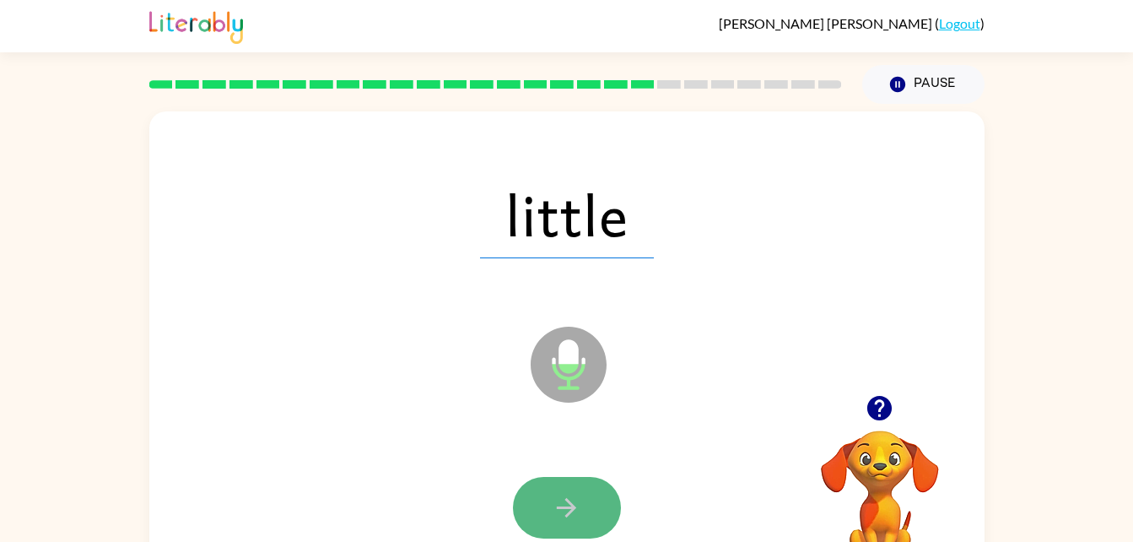
click at [592, 498] on button "button" at bounding box center [567, 508] width 108 height 62
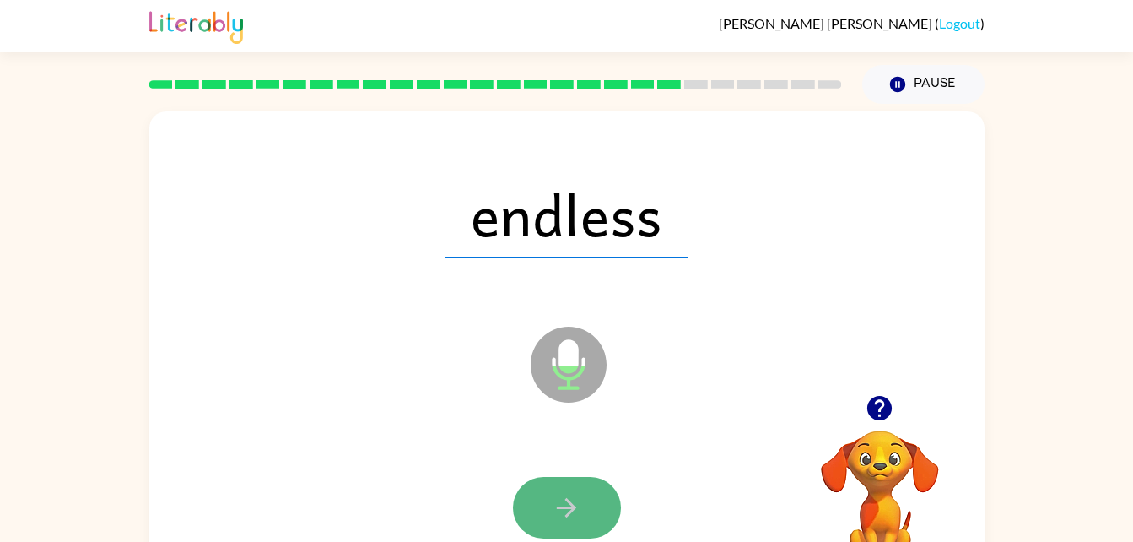
click at [599, 490] on button "button" at bounding box center [567, 508] width 108 height 62
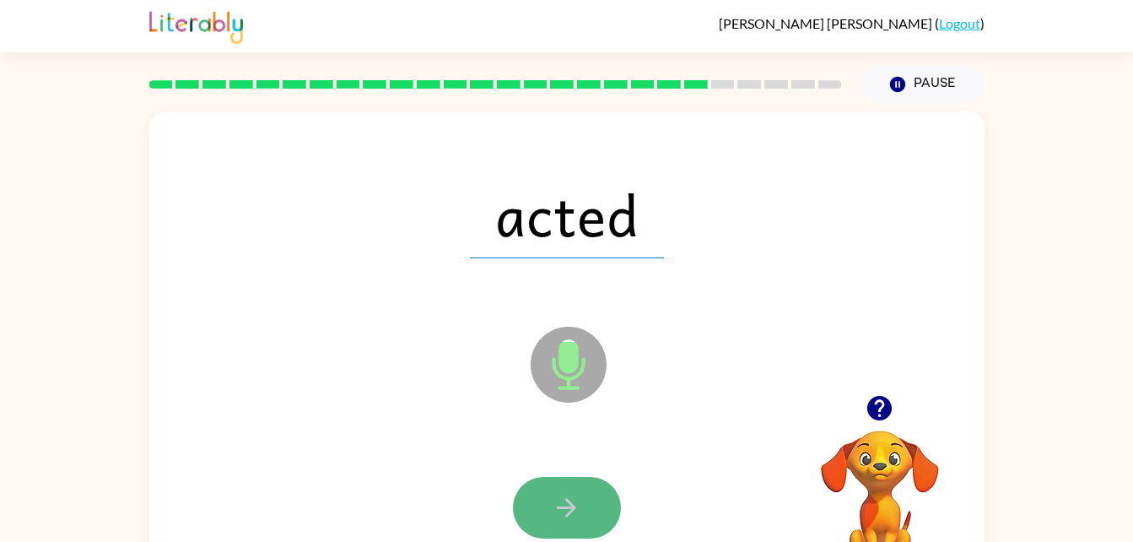
click at [569, 509] on icon "button" at bounding box center [567, 508] width 30 height 30
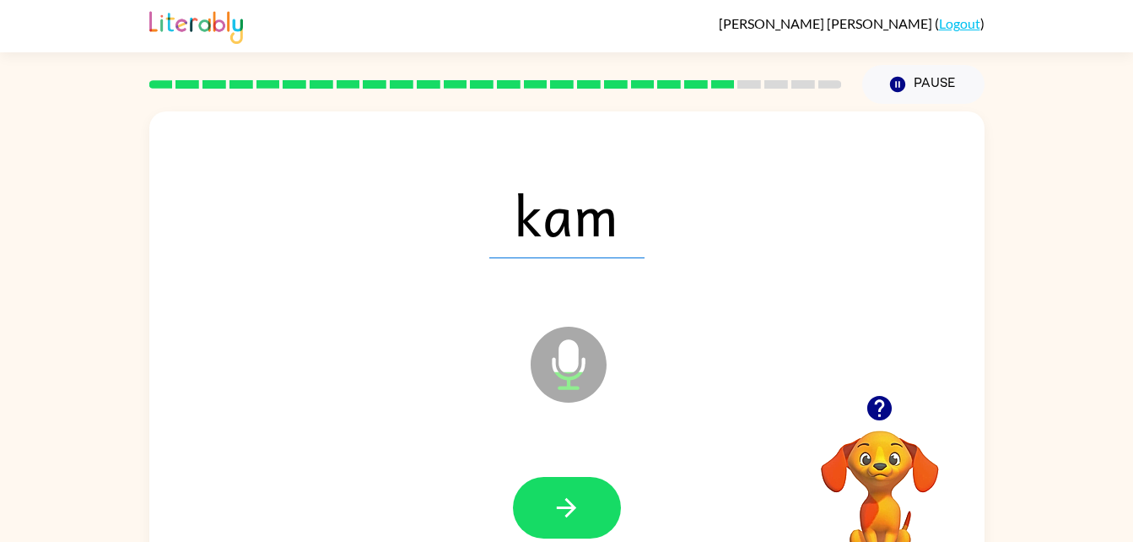
drag, startPoint x: 569, startPoint y: 509, endPoint x: 458, endPoint y: 459, distance: 121.2
click at [458, 459] on div at bounding box center [567, 508] width 802 height 138
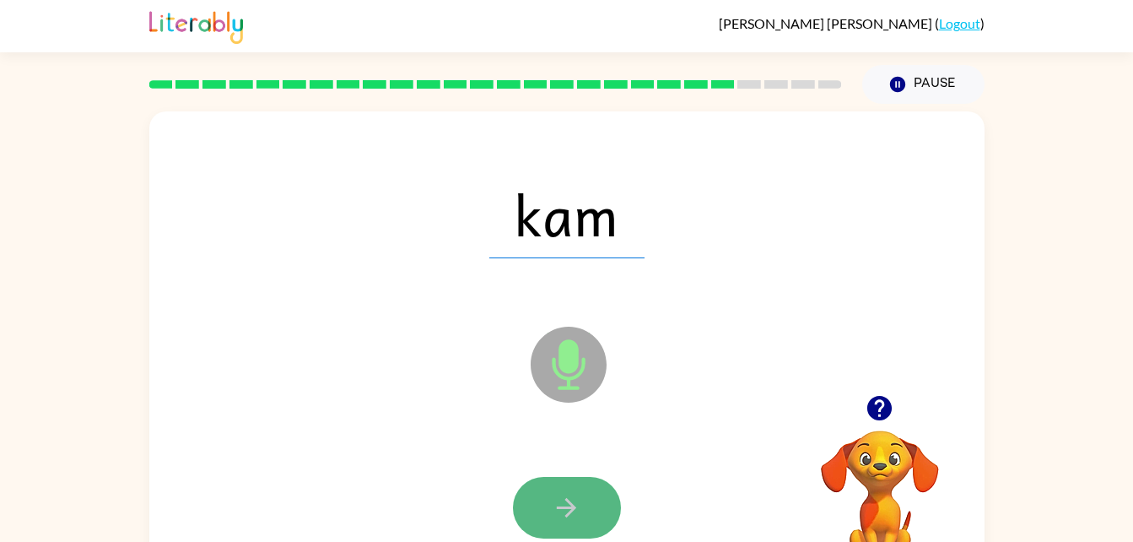
click at [546, 509] on button "button" at bounding box center [567, 508] width 108 height 62
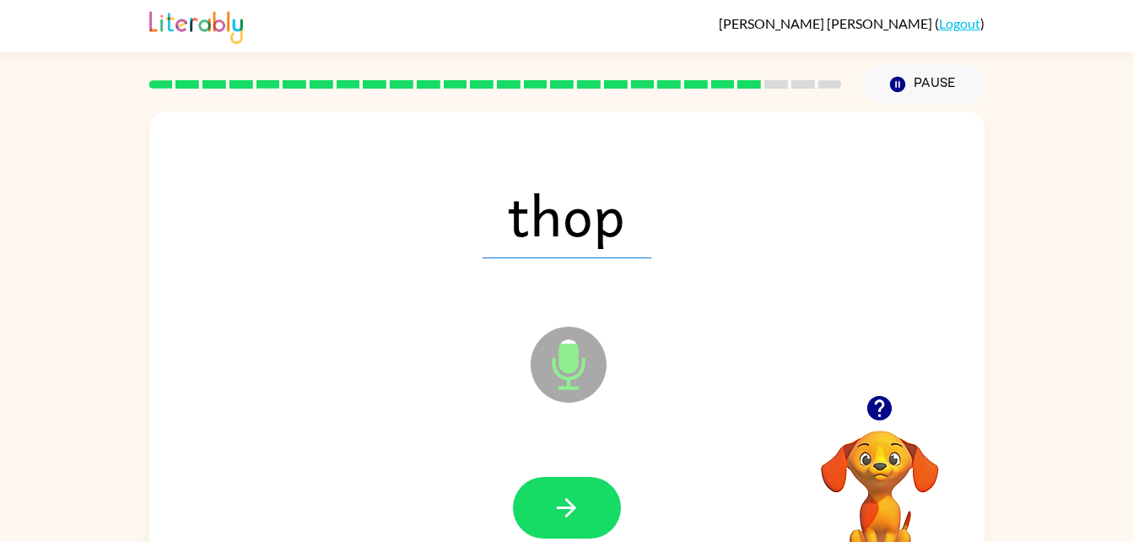
drag, startPoint x: 546, startPoint y: 509, endPoint x: 426, endPoint y: 430, distance: 143.2
click at [426, 430] on div "thop Microphone The Microphone is here when it is your turn to talk" at bounding box center [566, 352] width 835 height 482
click at [555, 521] on icon "button" at bounding box center [567, 508] width 30 height 30
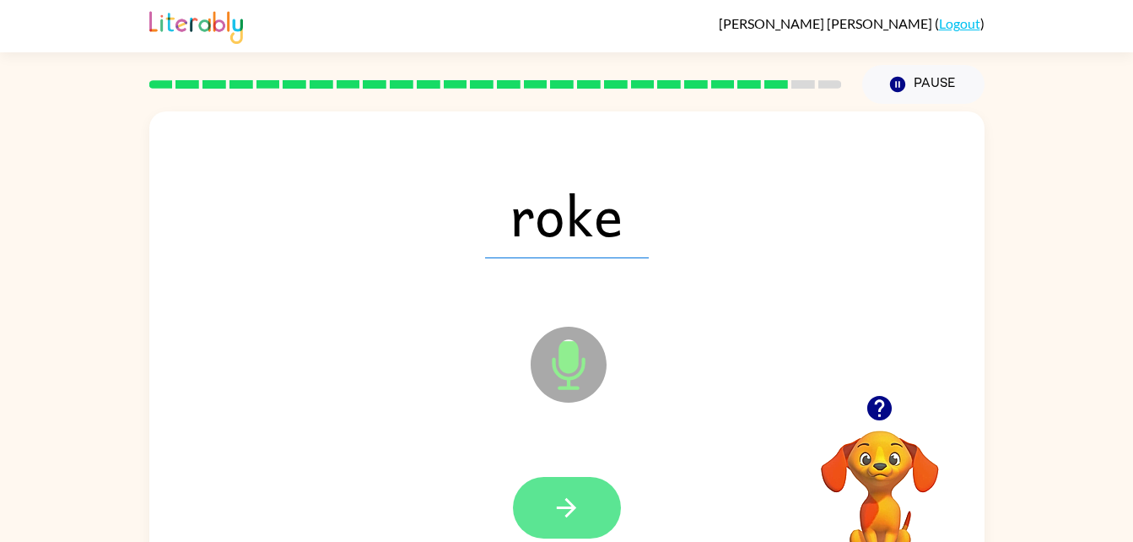
click at [554, 513] on icon "button" at bounding box center [567, 508] width 30 height 30
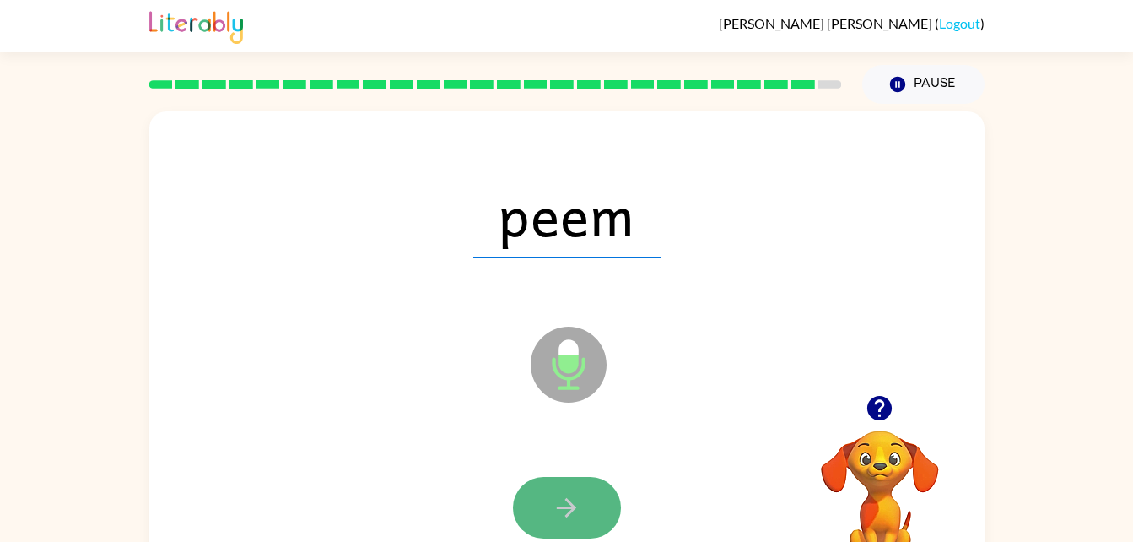
click at [553, 512] on icon "button" at bounding box center [567, 508] width 30 height 30
